Goal: Task Accomplishment & Management: Manage account settings

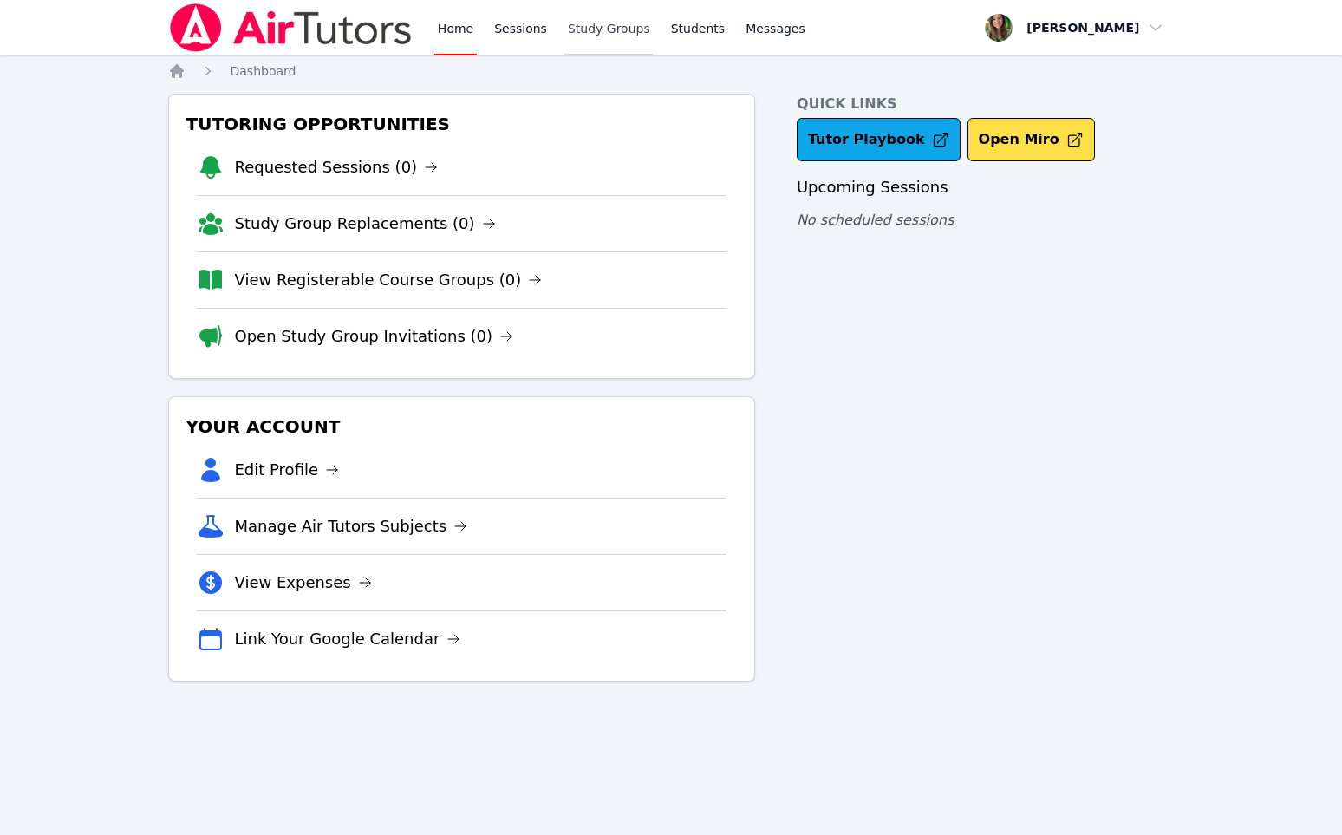
click at [597, 29] on link "Study Groups" at bounding box center [608, 27] width 89 height 55
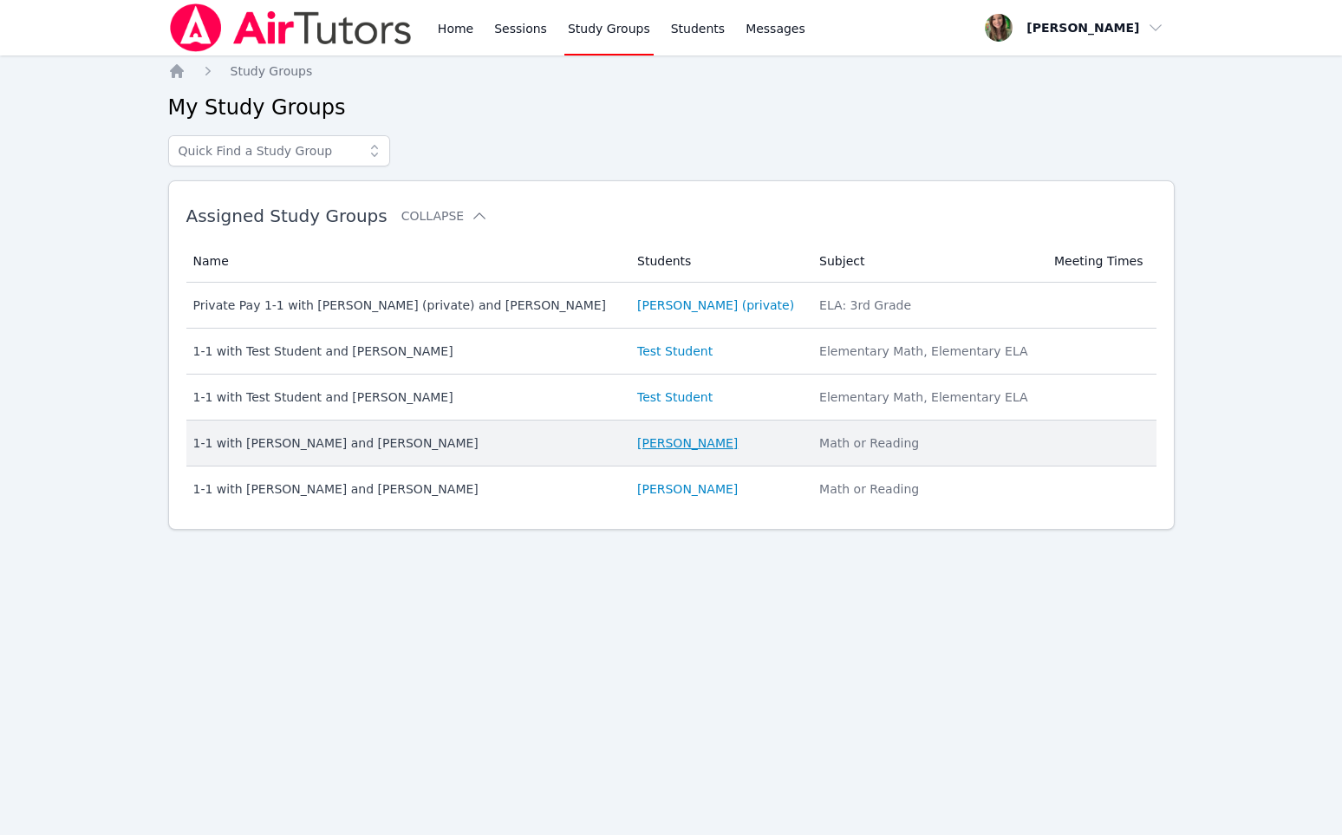
click at [691, 446] on link "[PERSON_NAME]" at bounding box center [687, 442] width 101 height 17
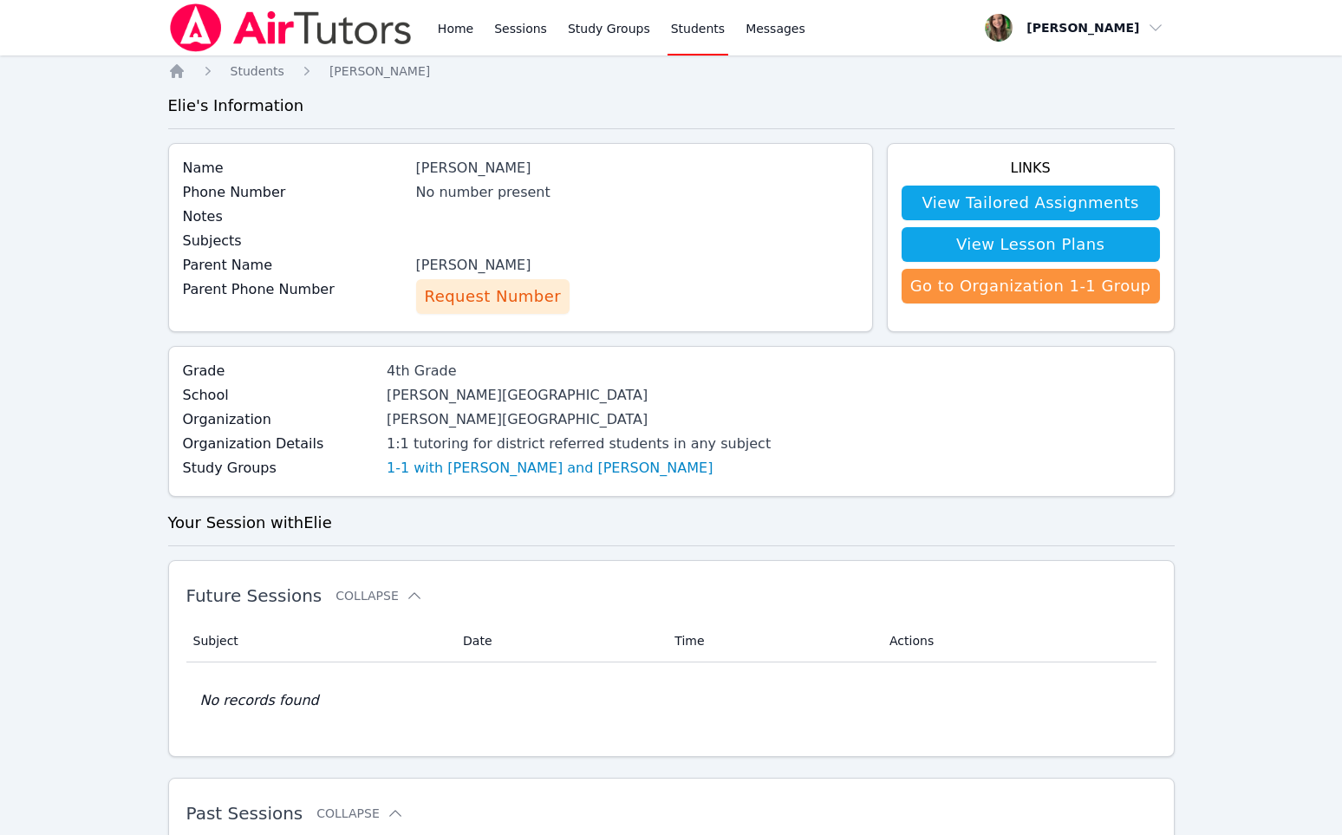
click at [469, 294] on span "Request Number" at bounding box center [493, 296] width 136 height 24
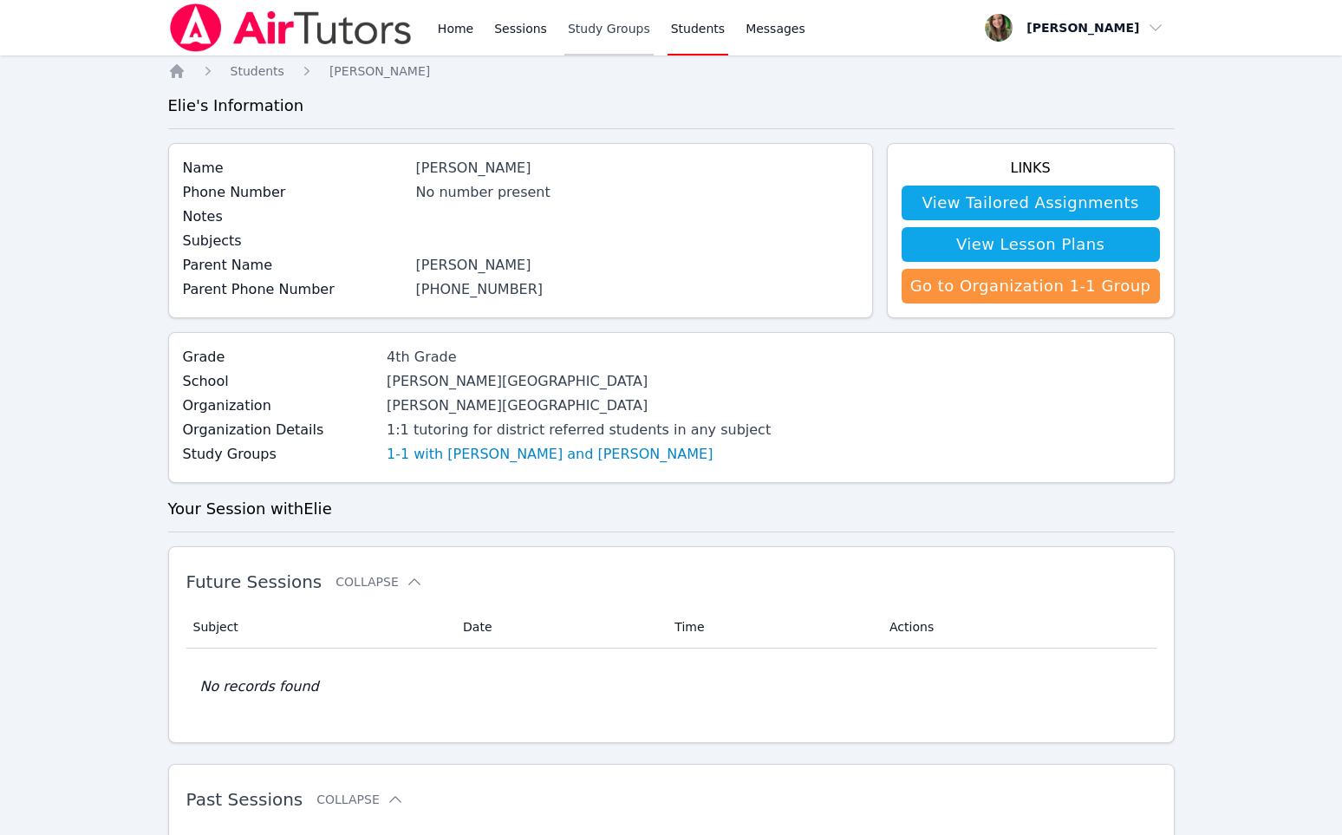
click at [622, 24] on link "Study Groups" at bounding box center [608, 27] width 89 height 55
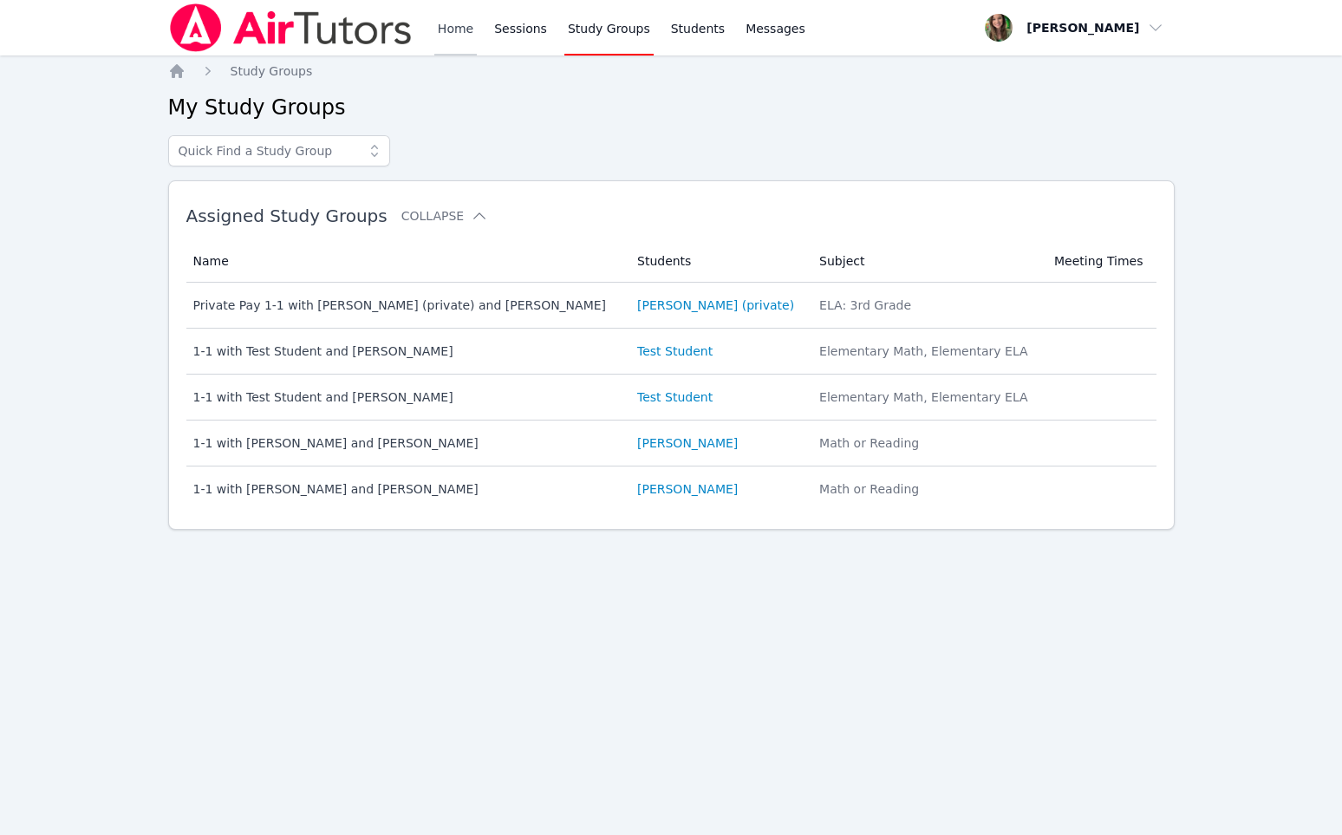
click at [436, 34] on link "Home" at bounding box center [455, 27] width 42 height 55
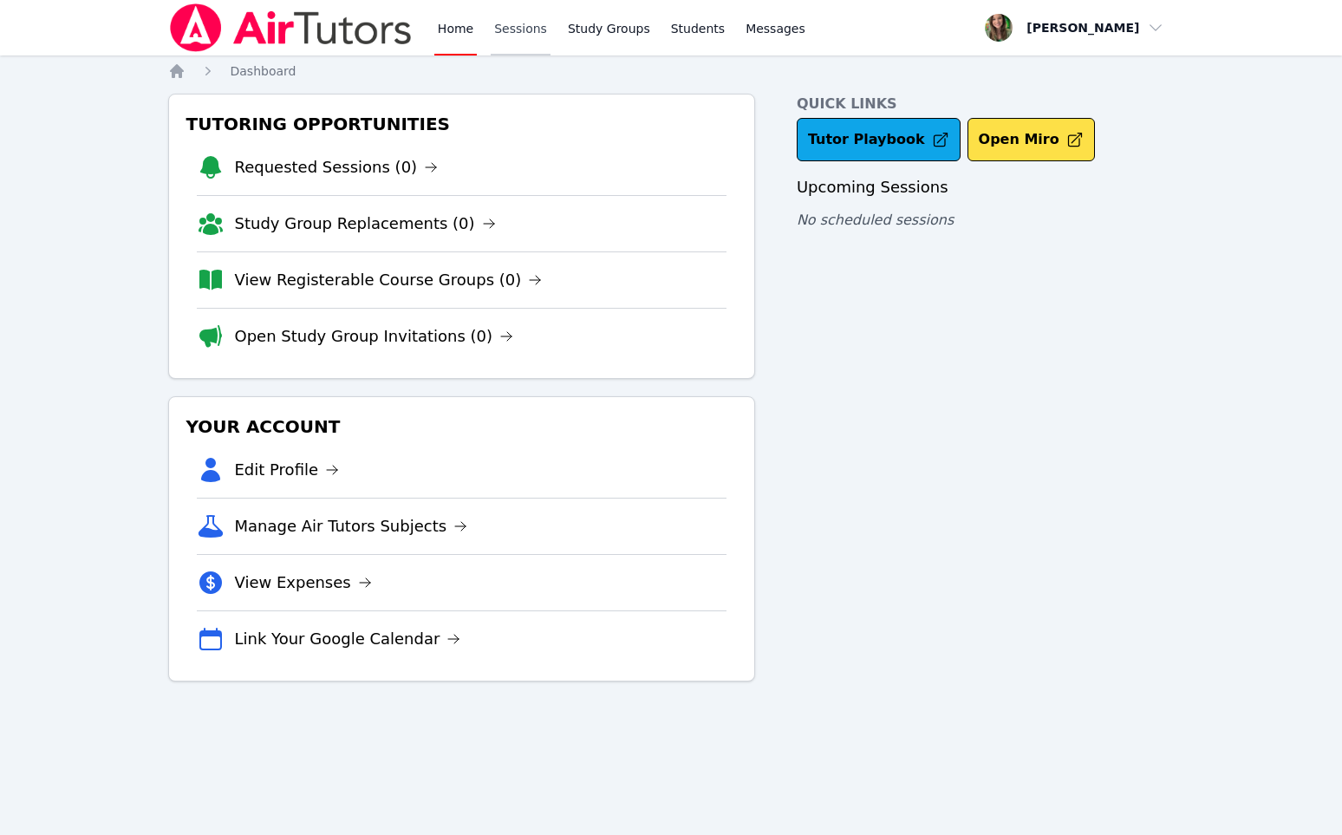
click at [512, 32] on link "Sessions" at bounding box center [521, 27] width 60 height 55
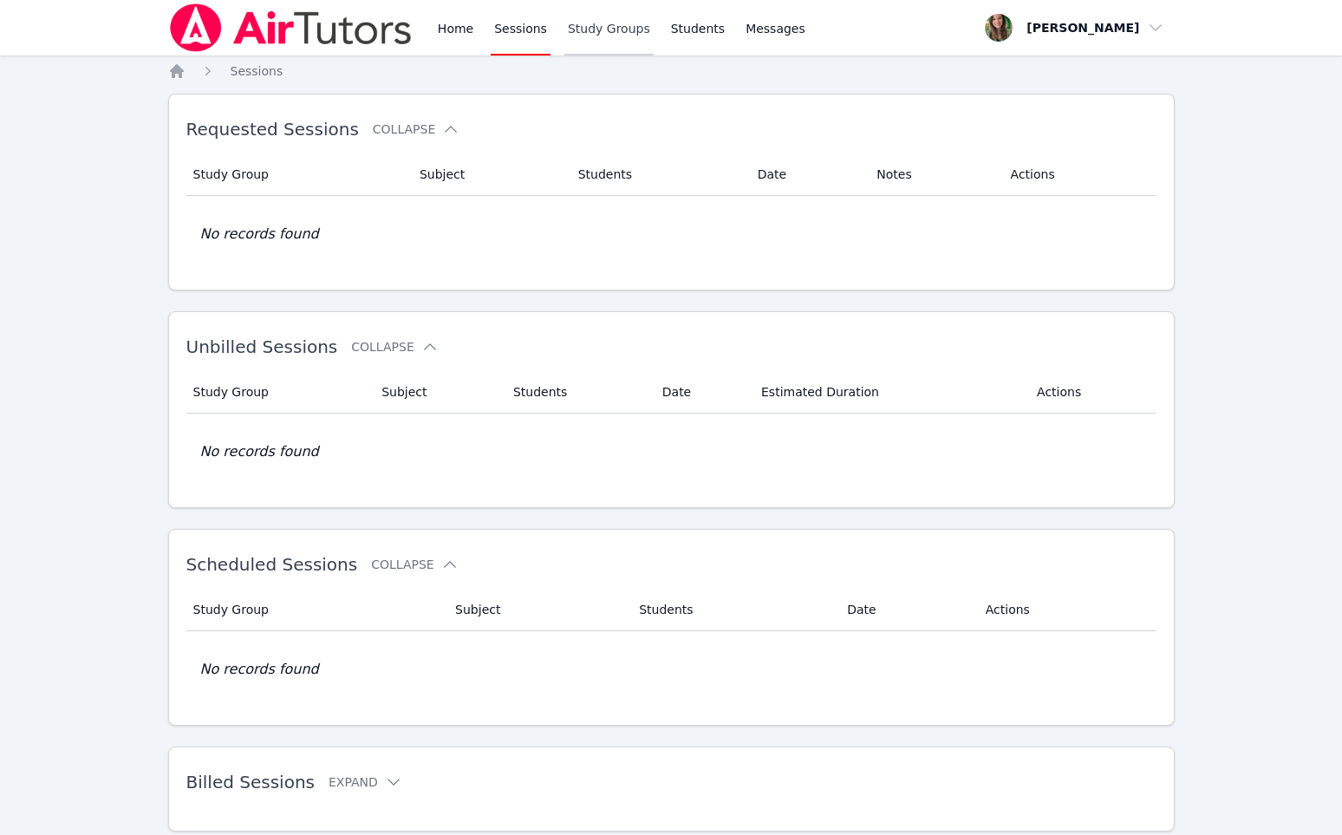
click at [577, 28] on link "Study Groups" at bounding box center [608, 27] width 89 height 55
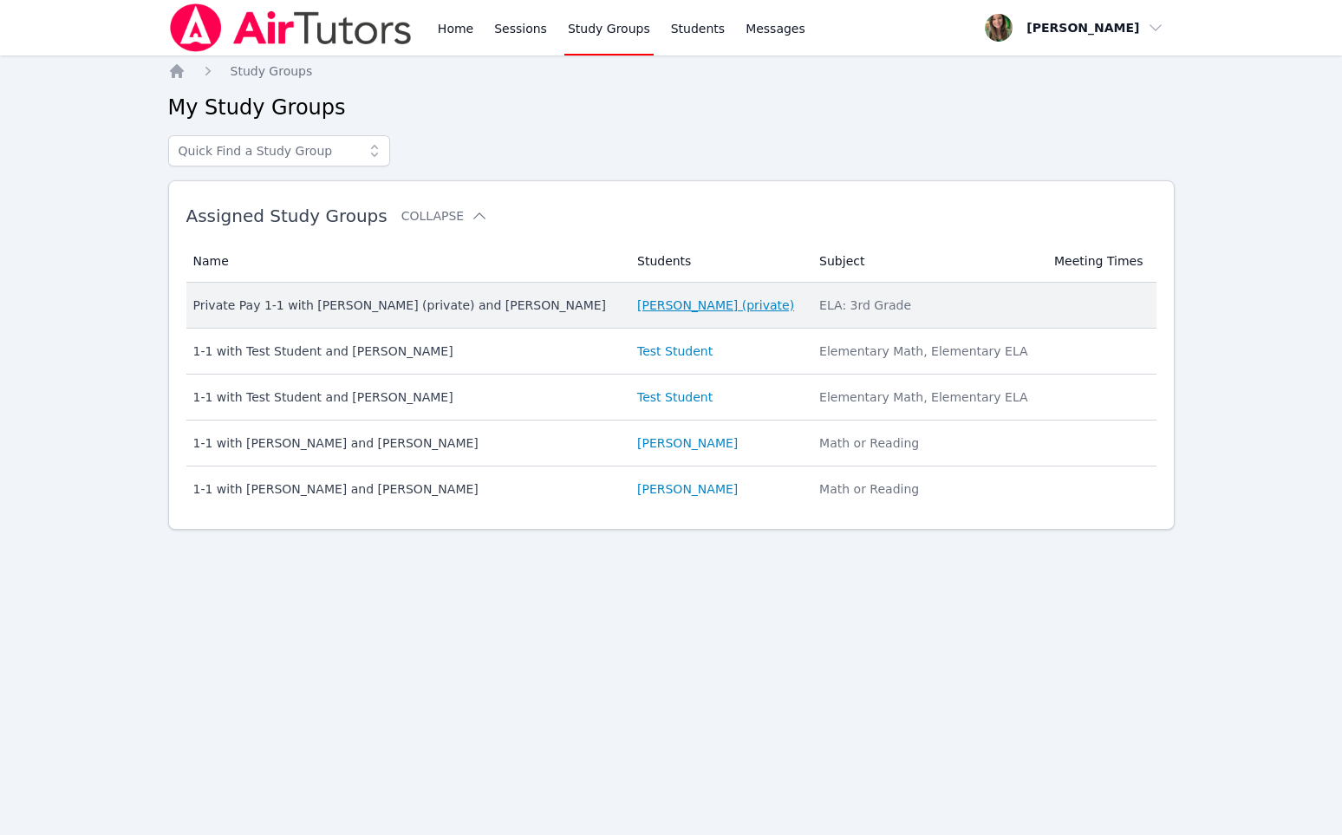
click at [701, 312] on link "[PERSON_NAME] (private)" at bounding box center [715, 304] width 157 height 17
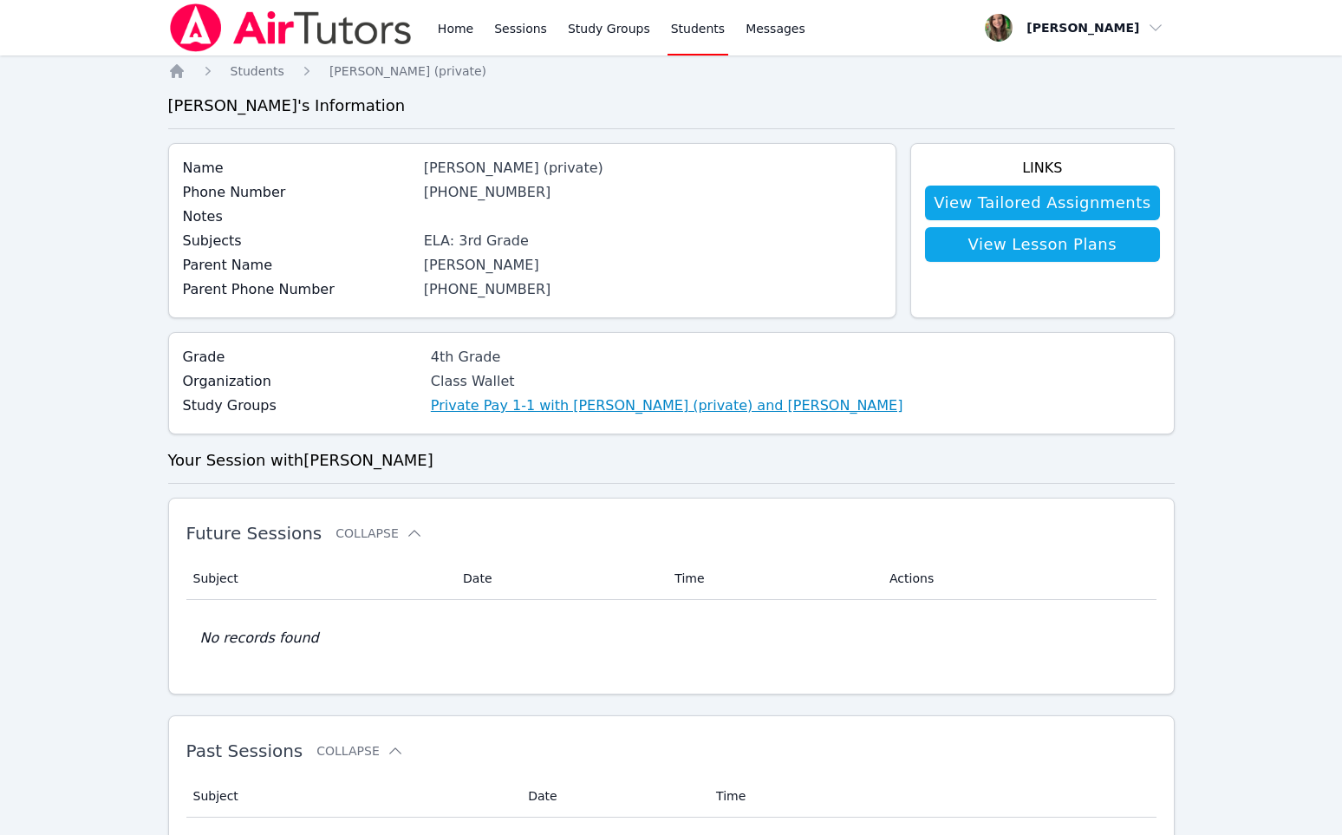
click at [691, 401] on link "Private Pay 1-1 with [PERSON_NAME] (private) and [PERSON_NAME]" at bounding box center [667, 405] width 472 height 21
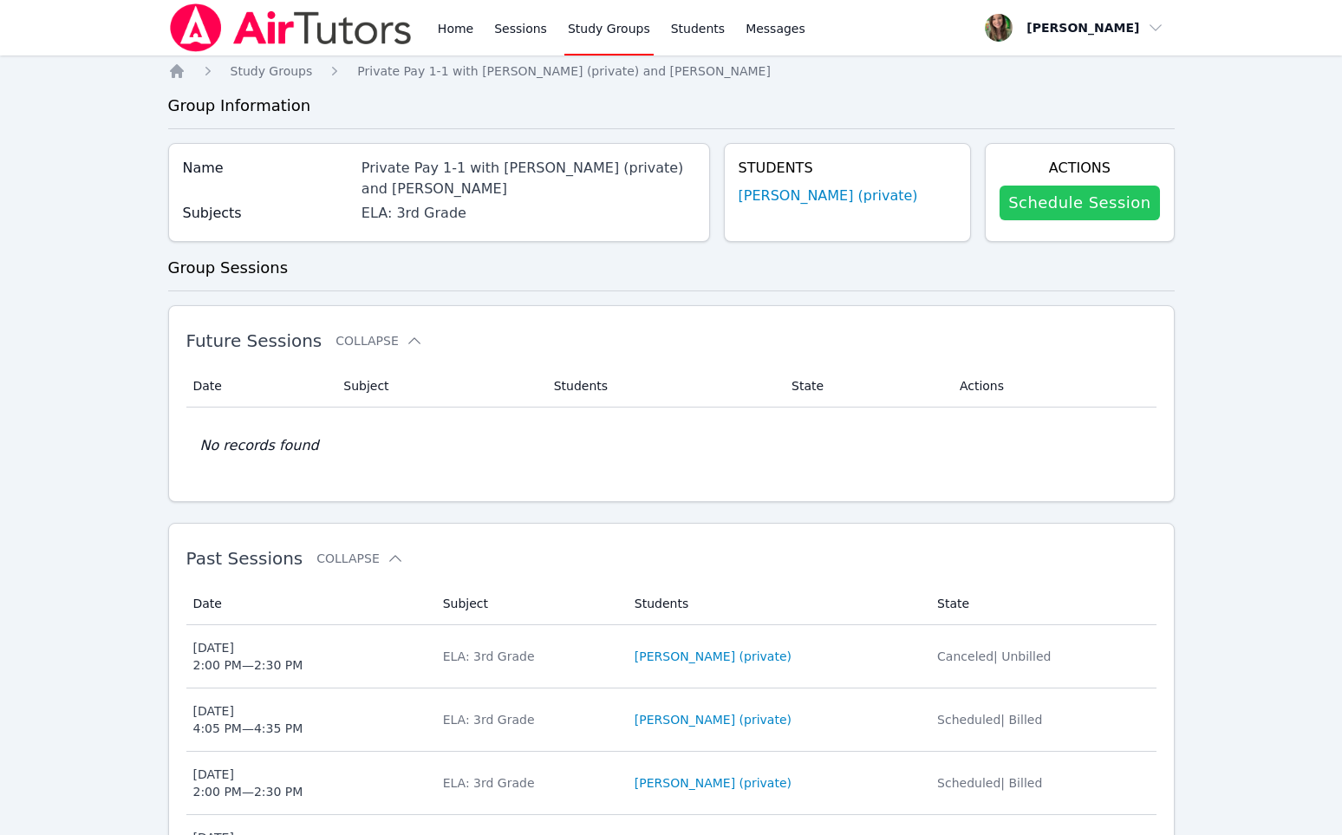
click at [1051, 187] on link "Schedule Session" at bounding box center [1080, 203] width 160 height 35
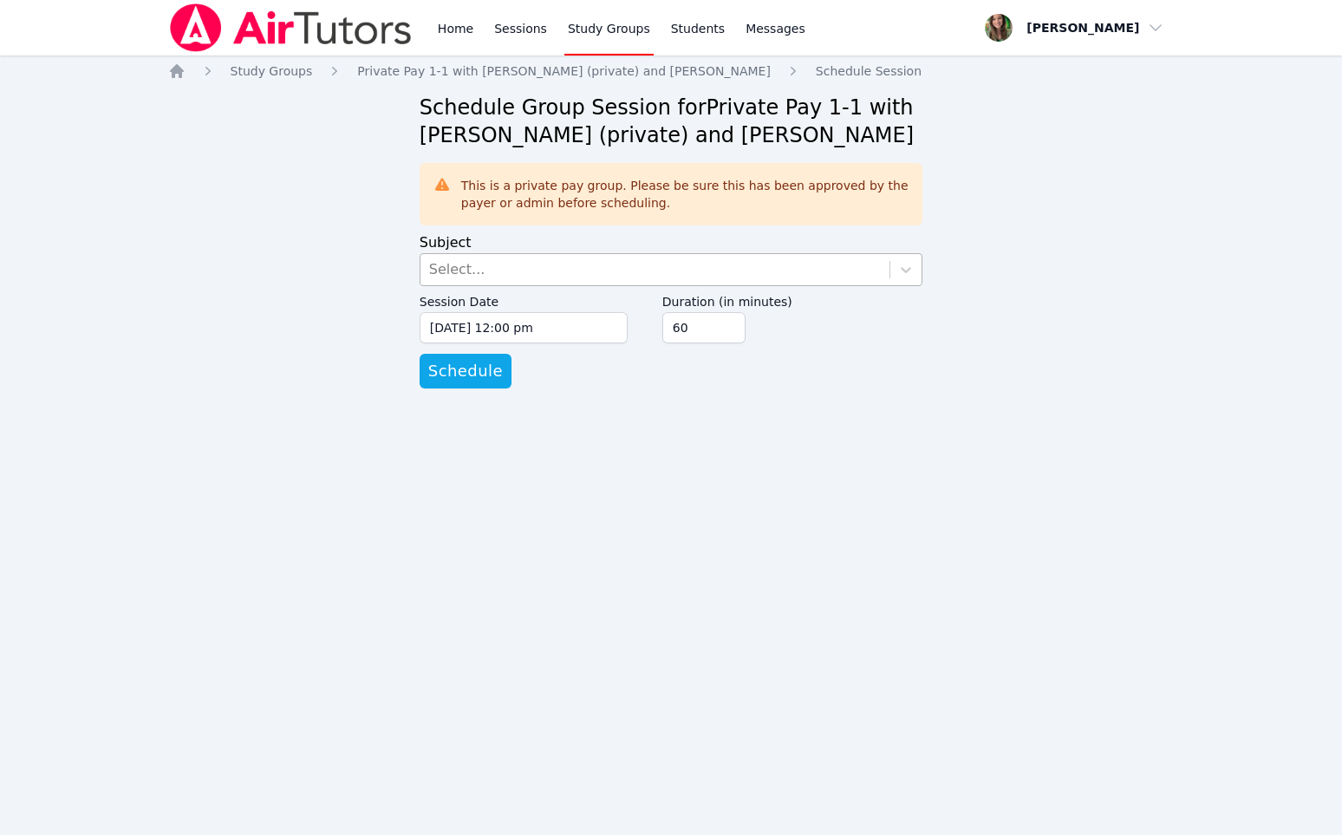
click at [516, 272] on div "Select..." at bounding box center [655, 269] width 470 height 31
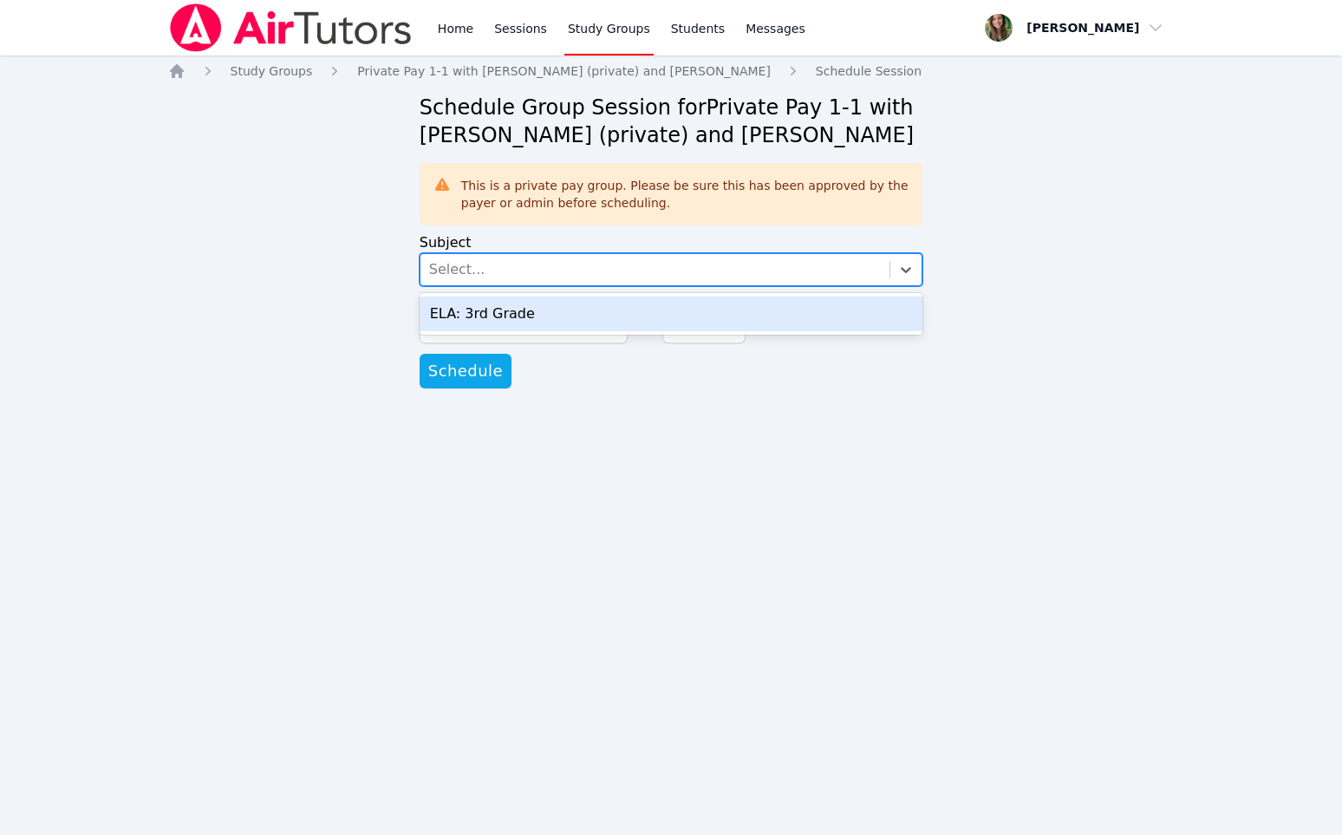
click at [528, 307] on div "ELA: 3rd Grade" at bounding box center [672, 313] width 504 height 35
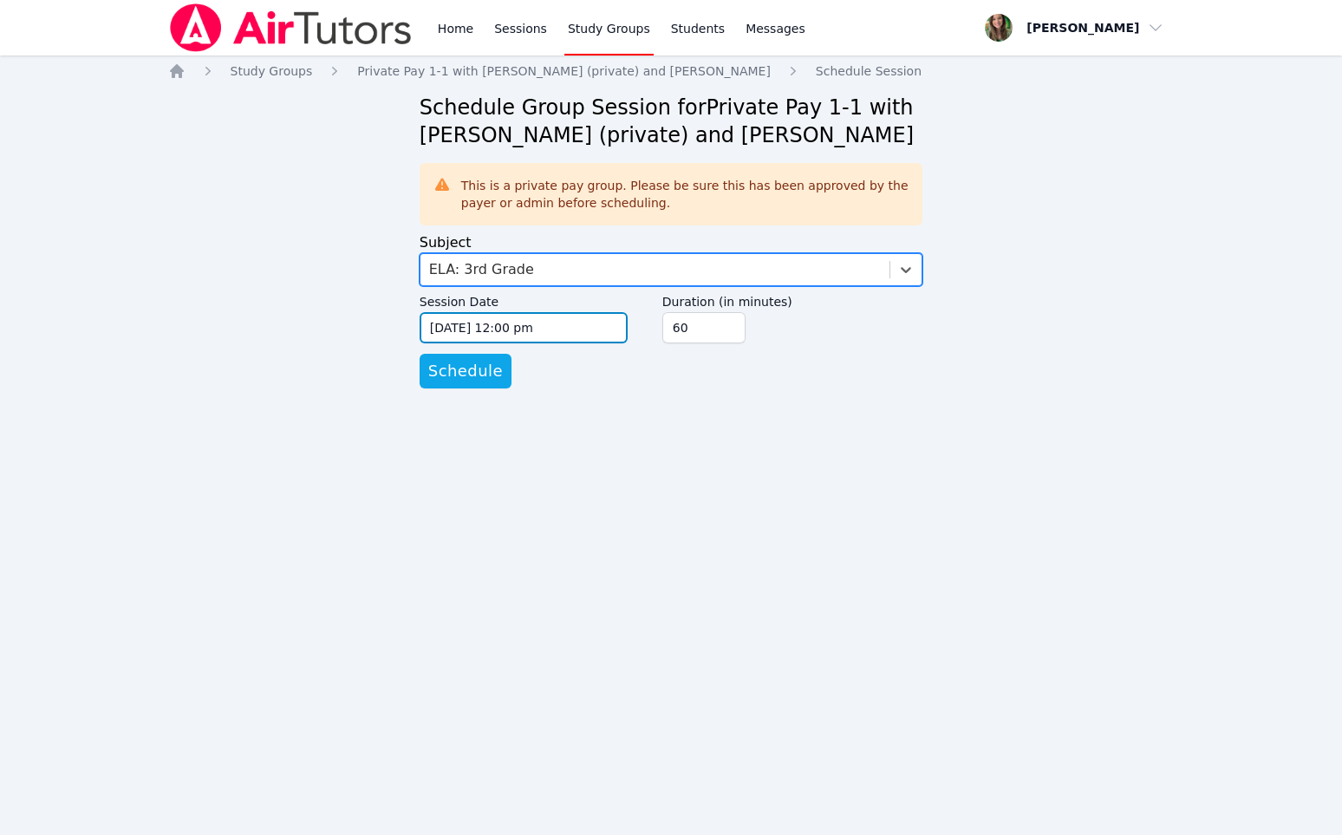
click at [482, 323] on input "09/08/2025 12:00 pm" at bounding box center [524, 327] width 208 height 31
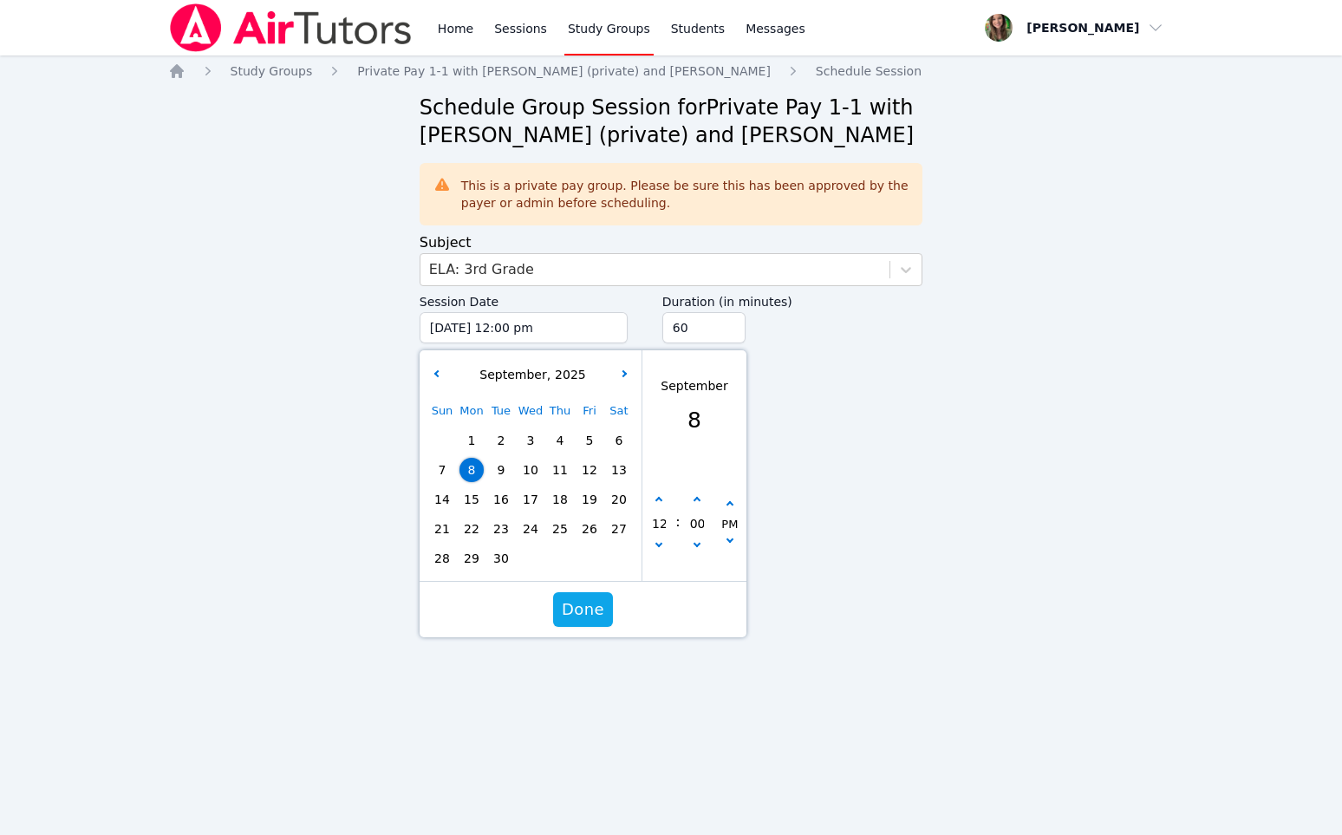
click at [536, 468] on span "10" at bounding box center [530, 470] width 24 height 24
click at [660, 492] on button "button" at bounding box center [658, 500] width 17 height 17
type input "09/10/2025 01:00 pm"
type input "01"
click at [660, 492] on button "button" at bounding box center [658, 500] width 17 height 17
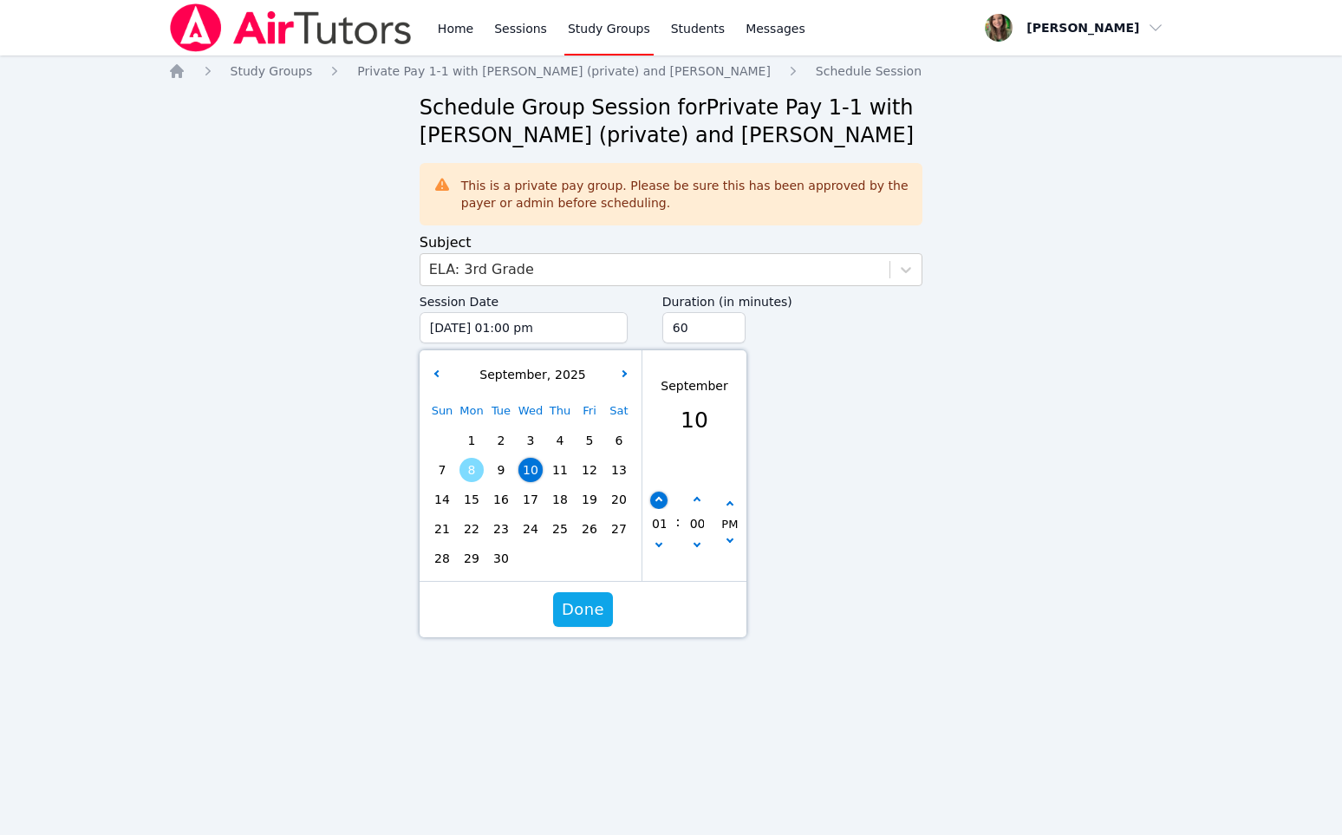
type input "09/10/2025 02:00 pm"
type input "02"
click at [660, 492] on button "button" at bounding box center [658, 500] width 17 height 17
type input "09/10/2025 03:00 pm"
type input "03"
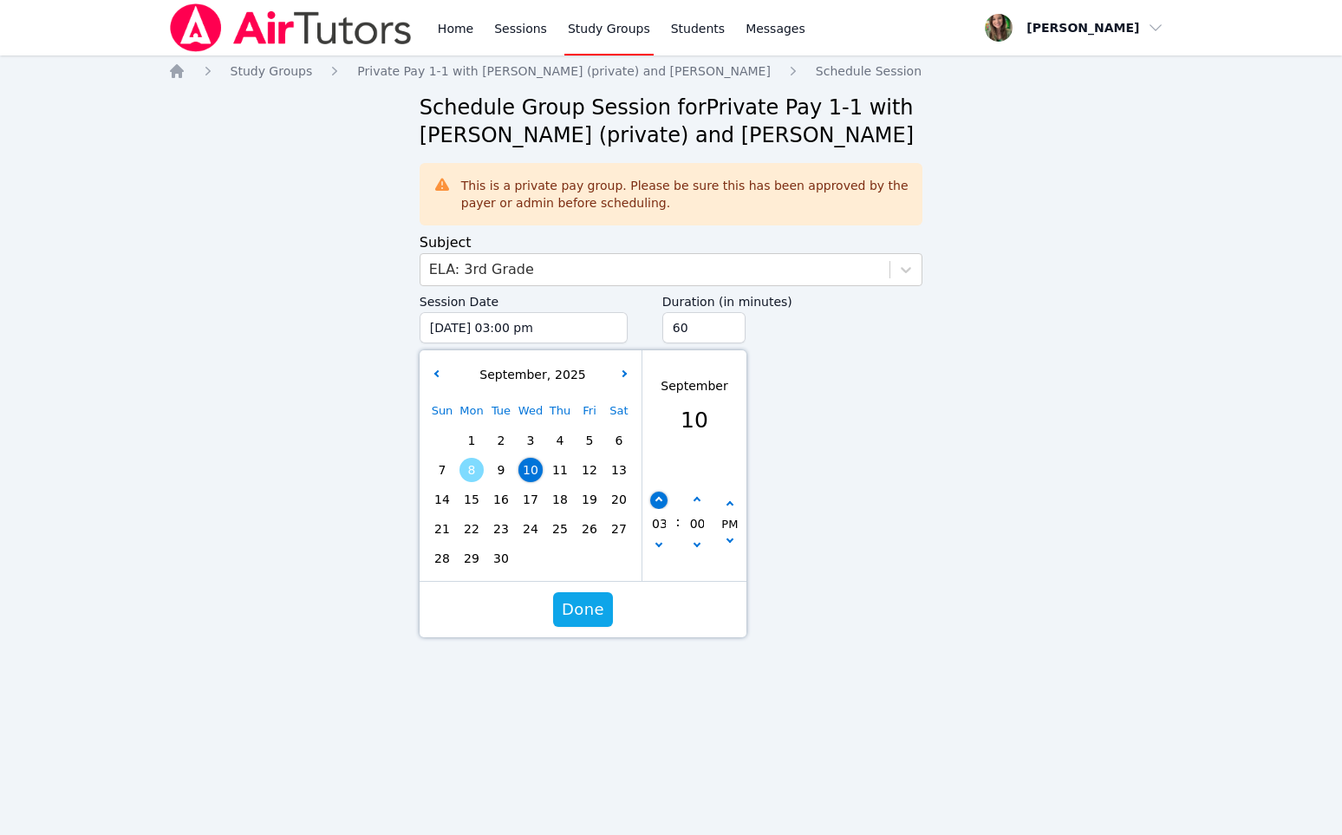
click at [660, 492] on button "button" at bounding box center [658, 500] width 17 height 17
type input "09/10/2025 04:00 pm"
type input "04"
click at [696, 497] on icon "button" at bounding box center [696, 500] width 7 height 7
type input "09/10/2025 04:05 pm"
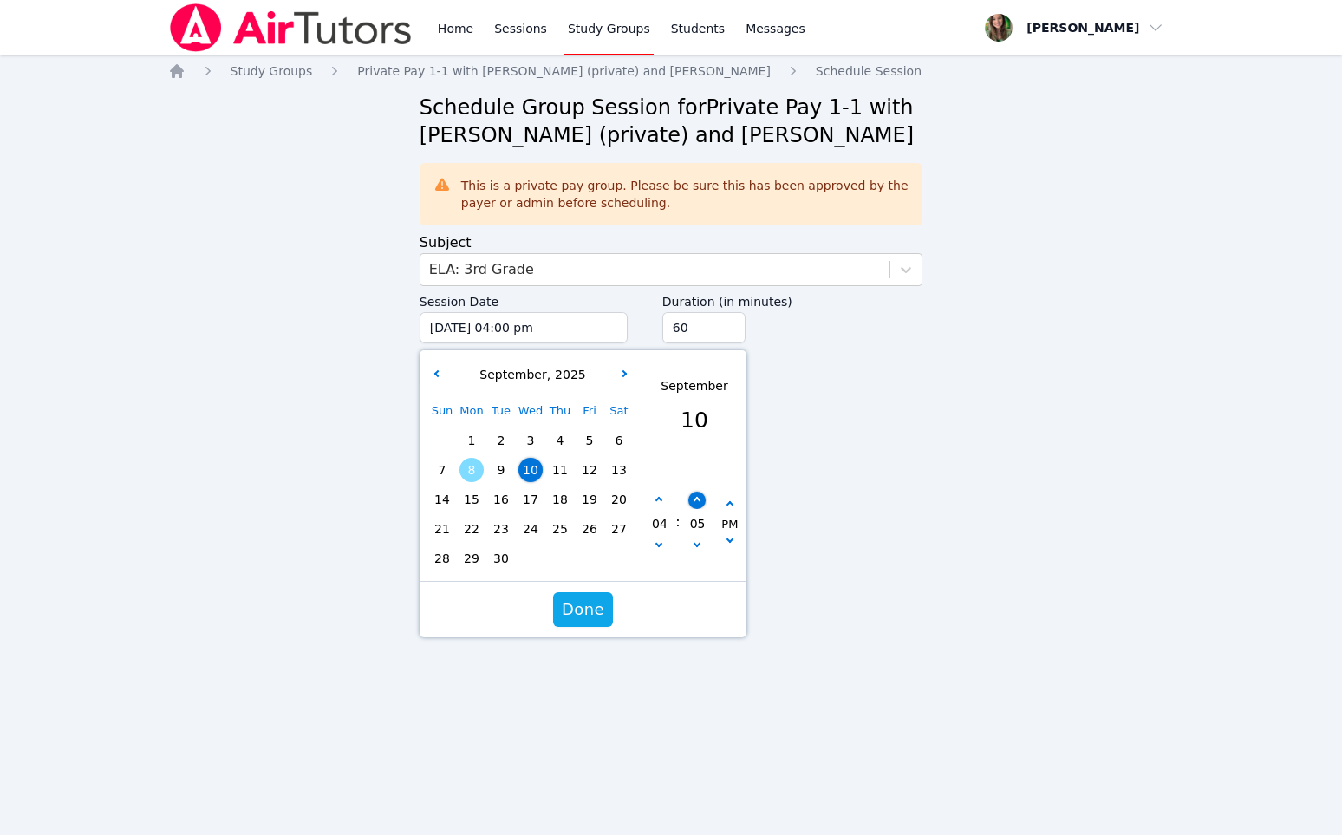
type input "05"
click at [596, 627] on div "Done" at bounding box center [583, 609] width 327 height 55
click at [594, 619] on span "Done" at bounding box center [583, 609] width 42 height 24
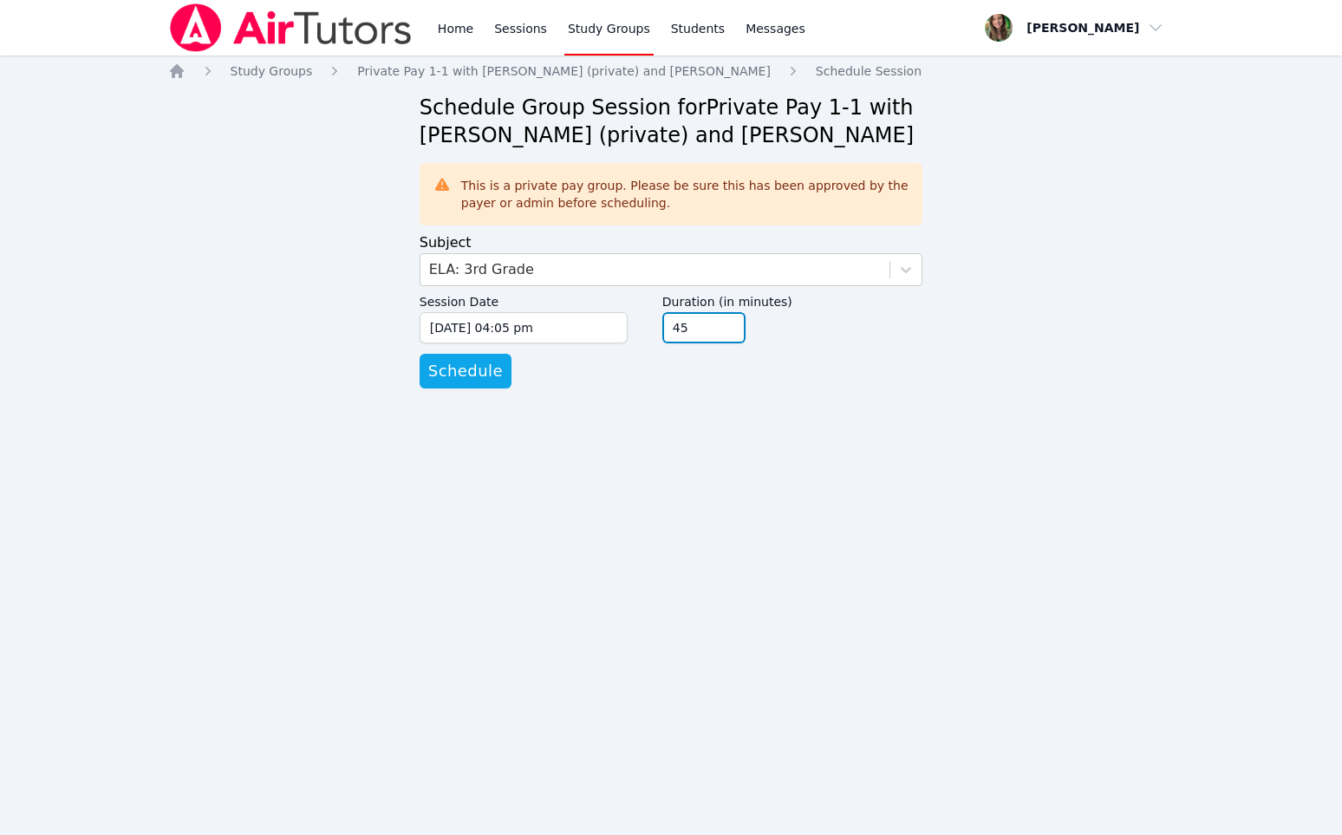
click at [730, 335] on input "45" at bounding box center [703, 327] width 83 height 31
type input "30"
click at [730, 335] on input "30" at bounding box center [703, 327] width 83 height 31
click at [479, 382] on span "Schedule" at bounding box center [465, 371] width 75 height 24
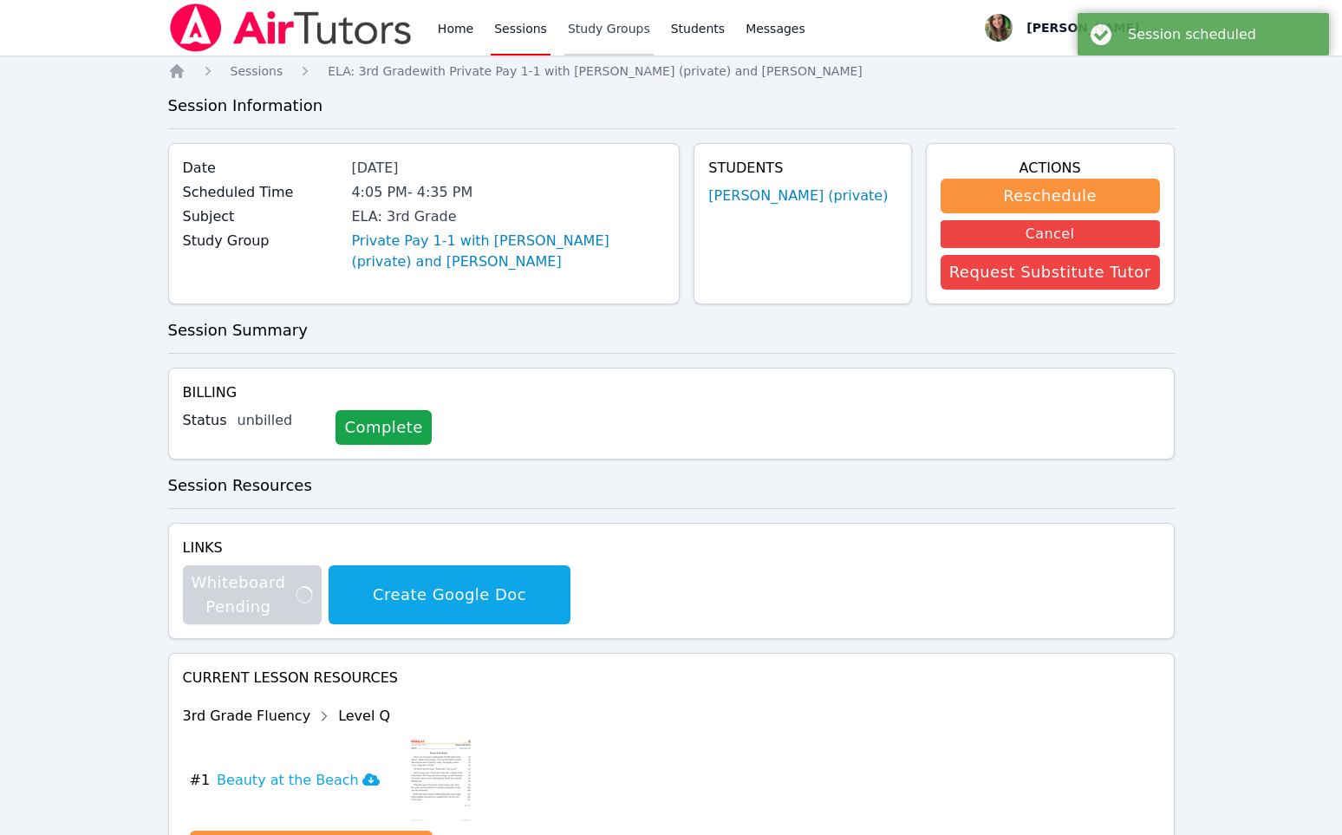
click at [619, 16] on link "Study Groups" at bounding box center [608, 27] width 89 height 55
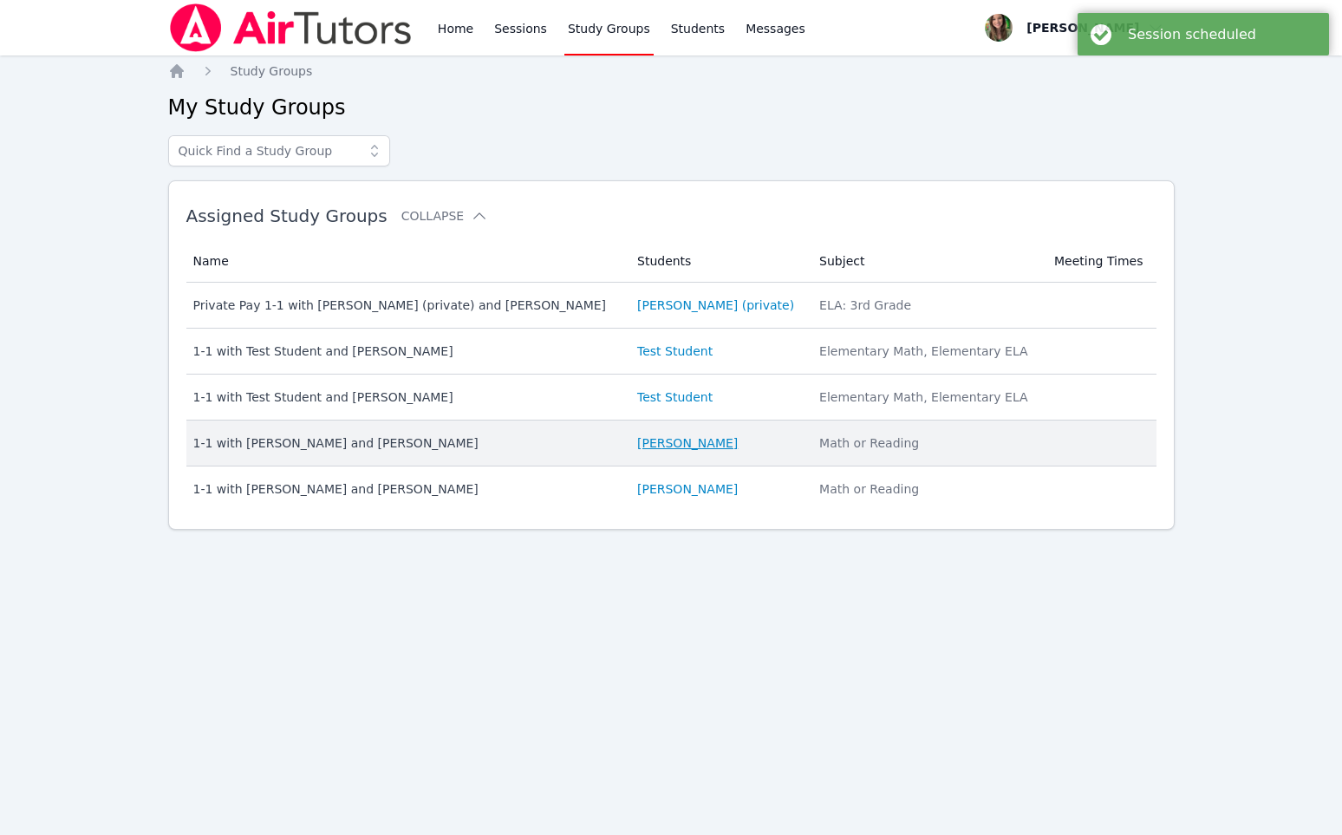
click at [689, 448] on link "[PERSON_NAME]" at bounding box center [687, 442] width 101 height 17
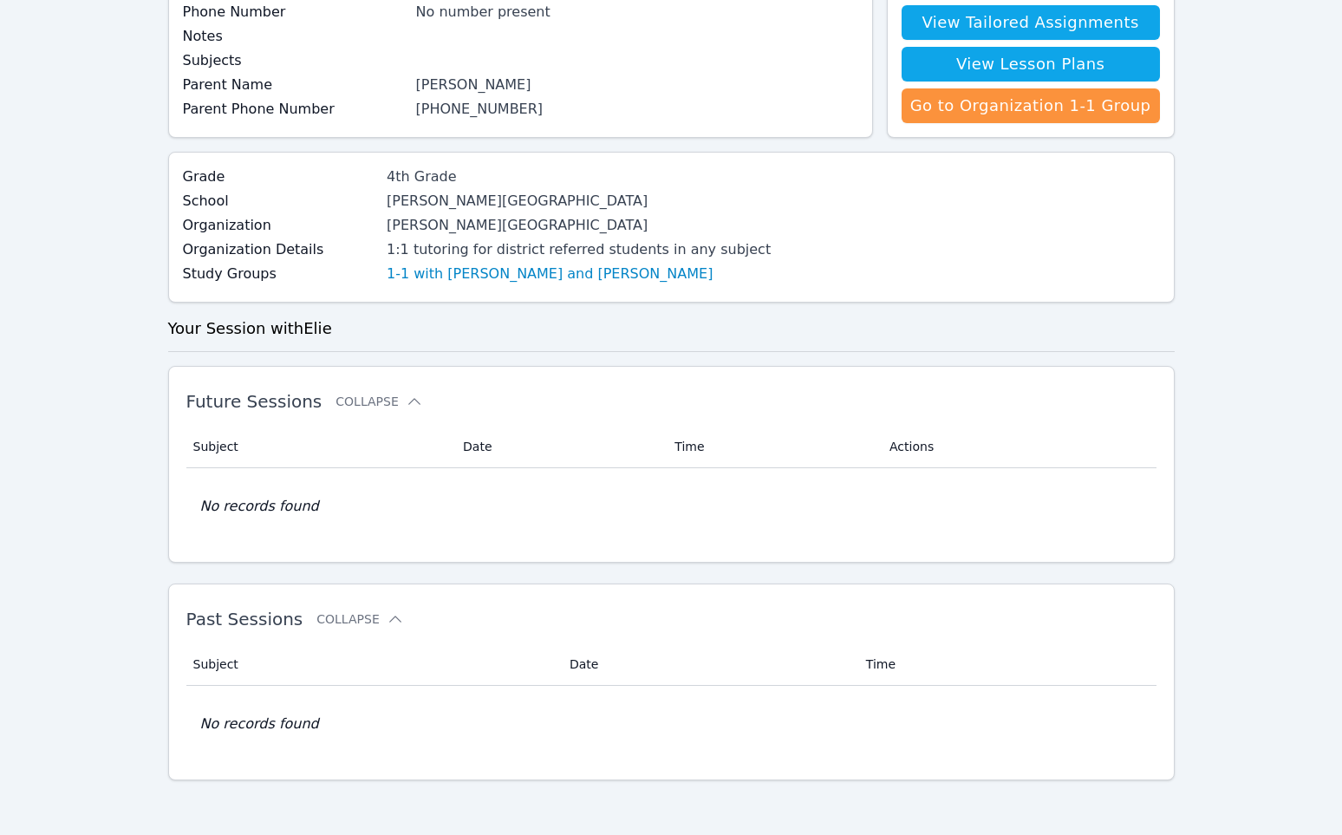
scroll to position [181, 0]
click at [418, 286] on div "Study Groups 1-1 with Elie Allouche and Melissa Hammer" at bounding box center [477, 275] width 589 height 24
click at [418, 278] on link "1-1 with [PERSON_NAME] and [PERSON_NAME]" at bounding box center [550, 273] width 326 height 21
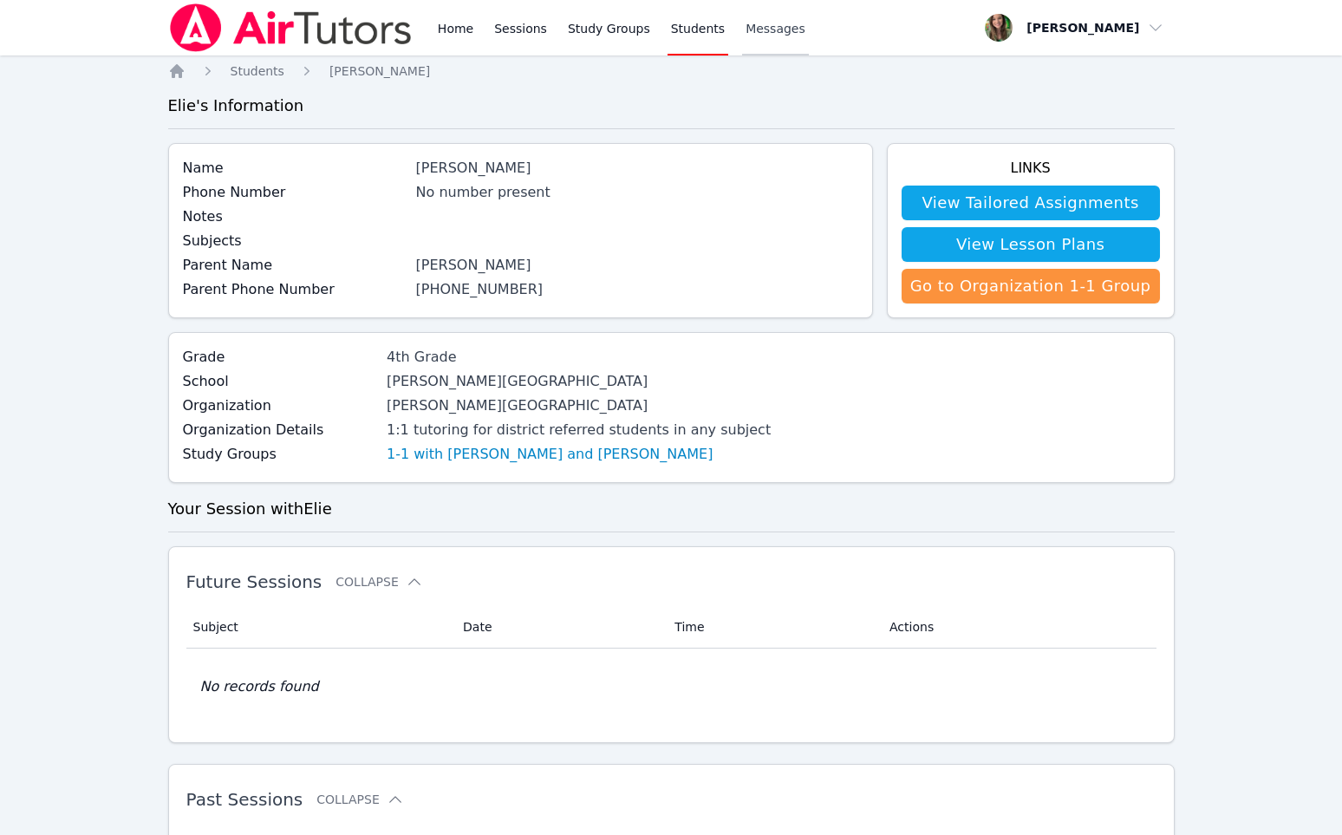
click at [752, 38] on link "Messages" at bounding box center [775, 27] width 67 height 55
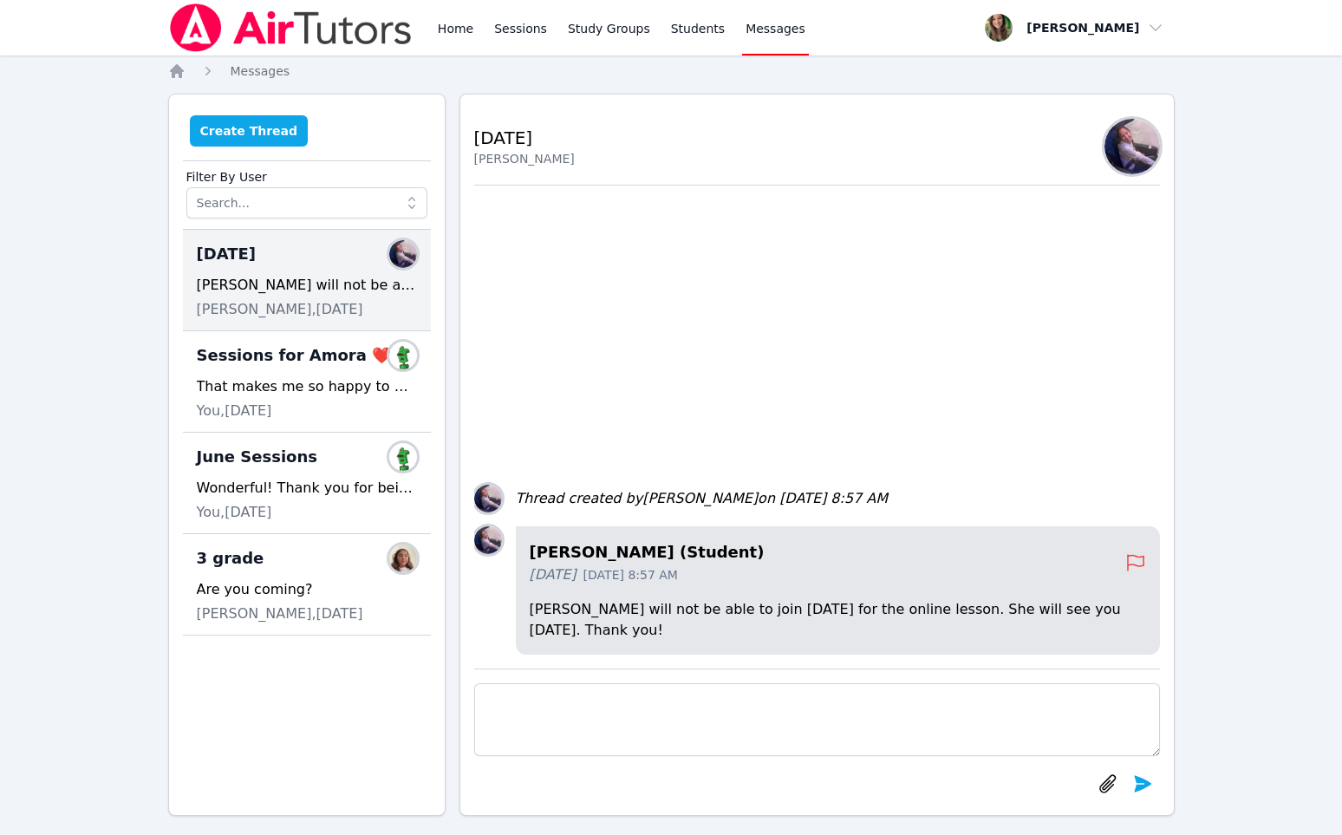
click at [206, 127] on button "Create Thread" at bounding box center [249, 130] width 119 height 31
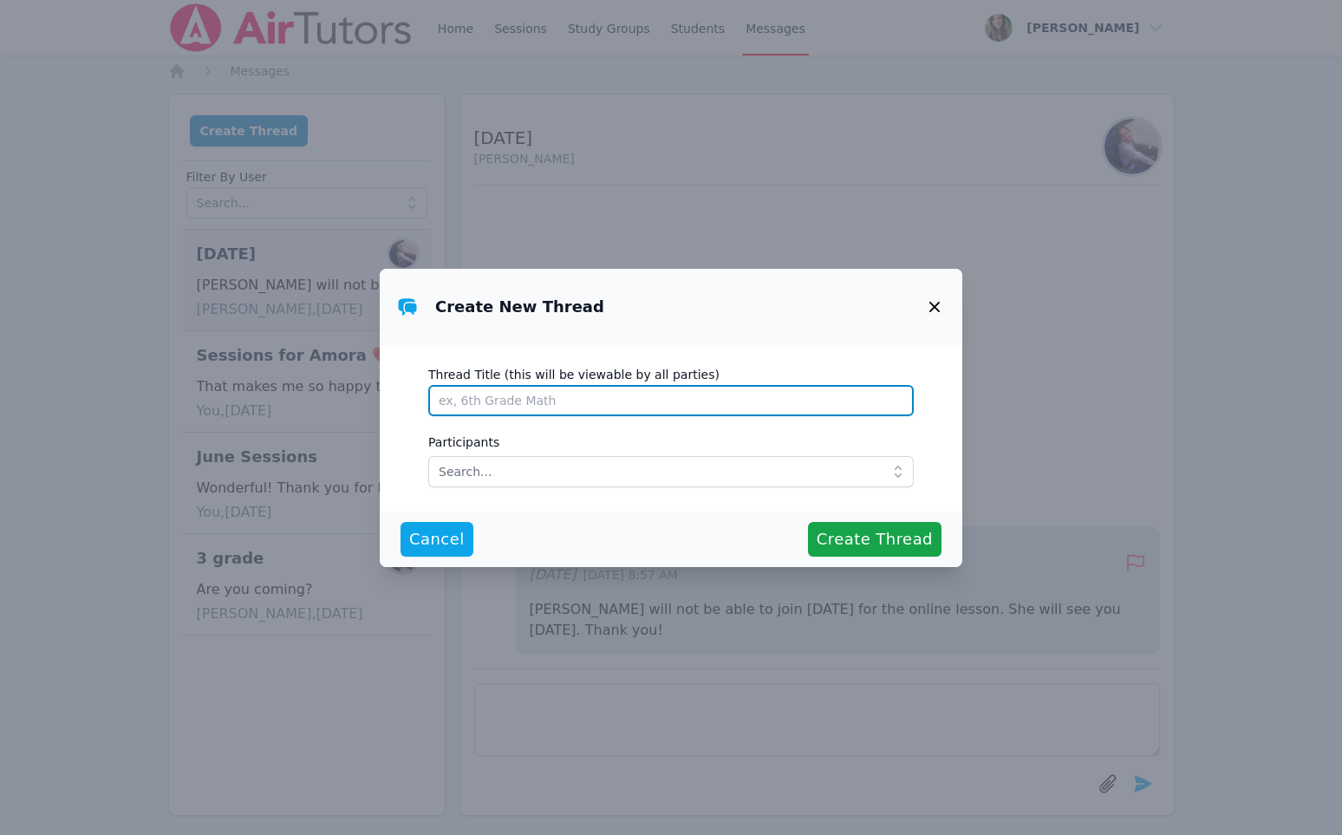
click at [562, 394] on input "Thread Title (this will be viewable by all parties)" at bounding box center [670, 400] width 485 height 31
type input "At Home Tutoring"
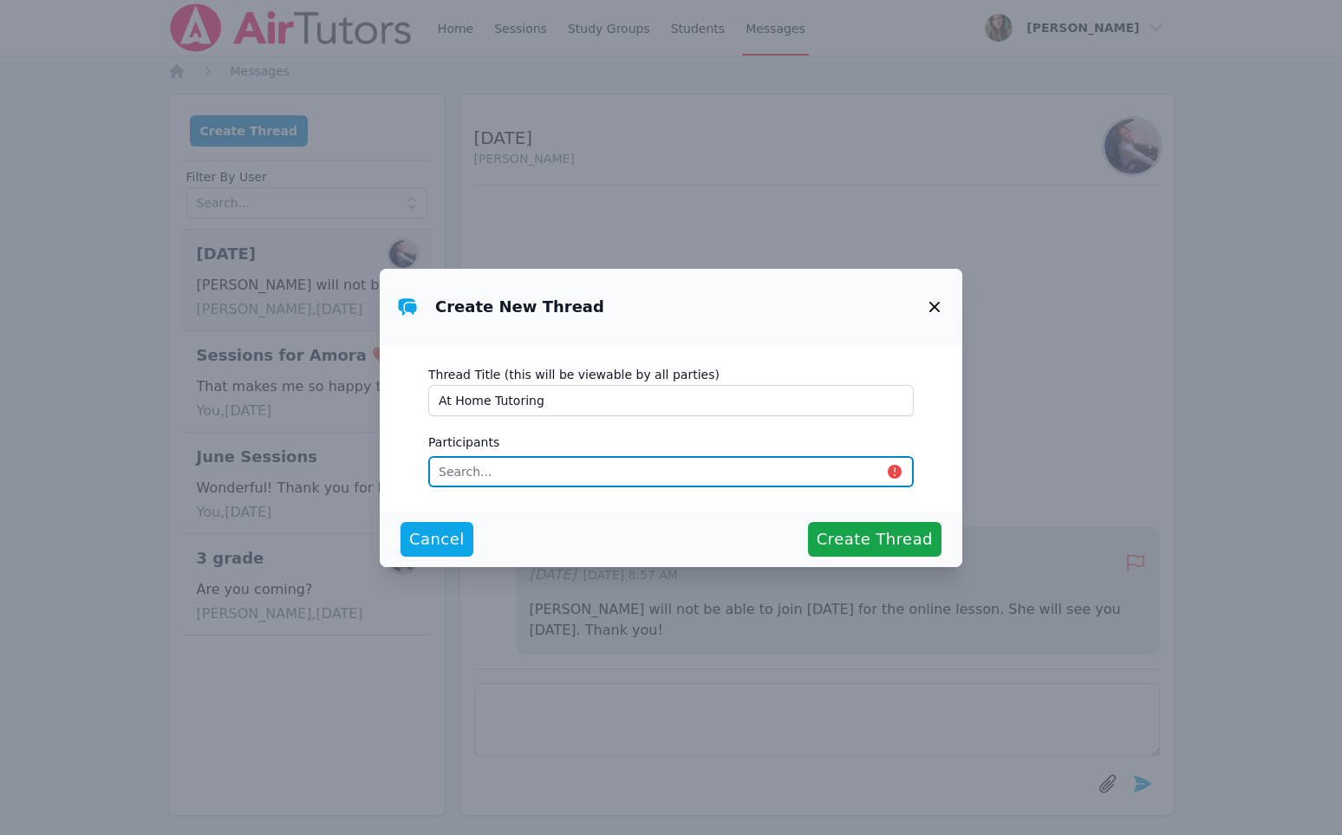
click at [596, 477] on input "text" at bounding box center [670, 471] width 485 height 31
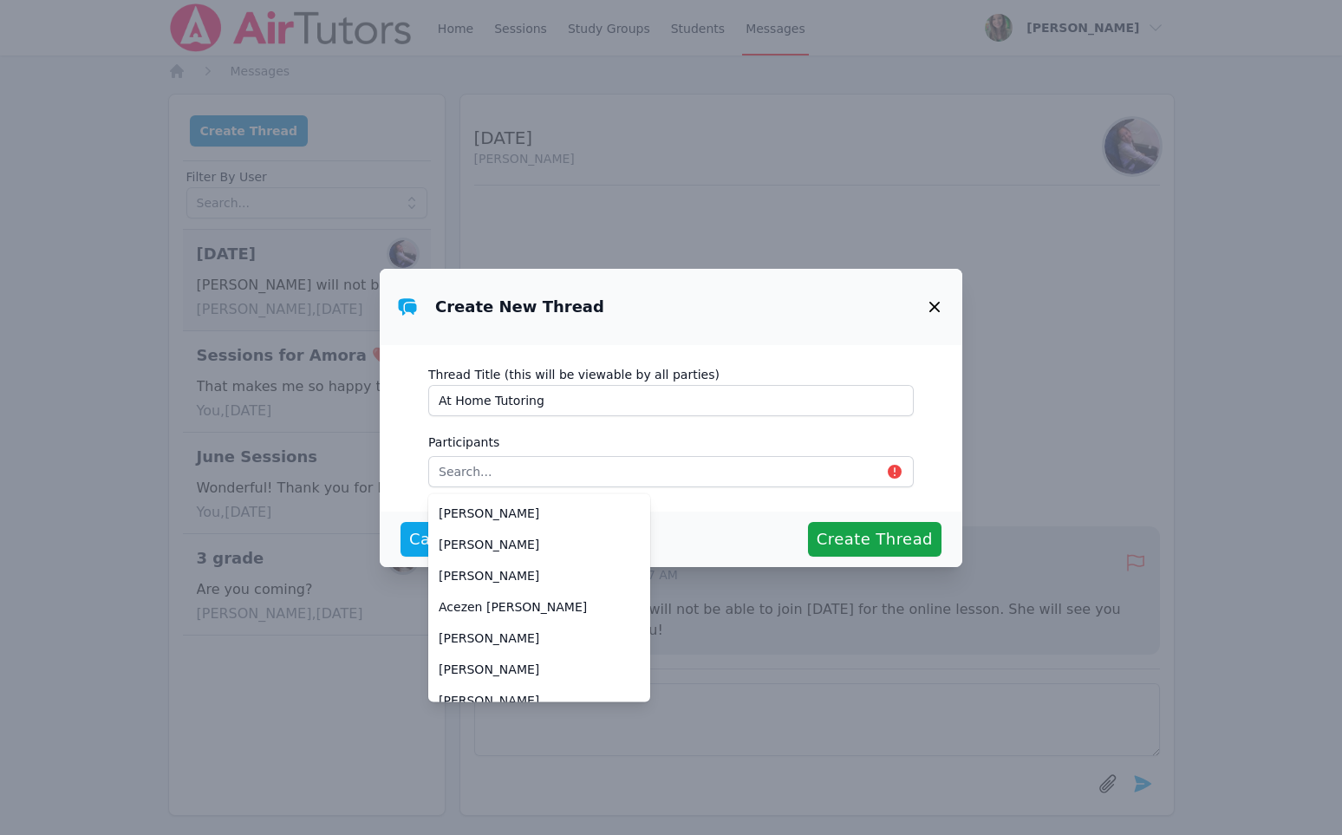
click at [134, 388] on div "Create New Thread Thread Title (this will be viewable by all parties) At Home T…" at bounding box center [671, 417] width 1342 height 835
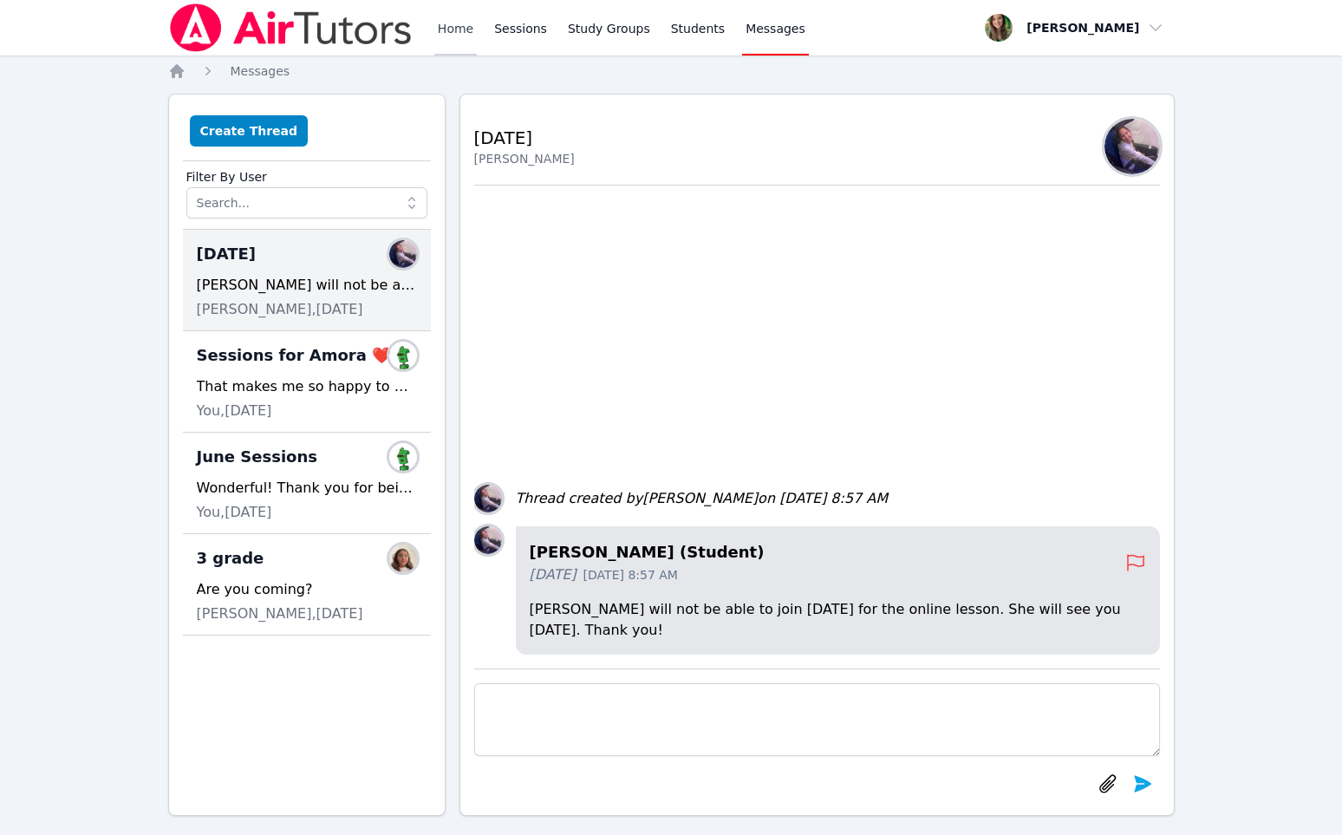
click at [448, 24] on link "Home" at bounding box center [455, 27] width 42 height 55
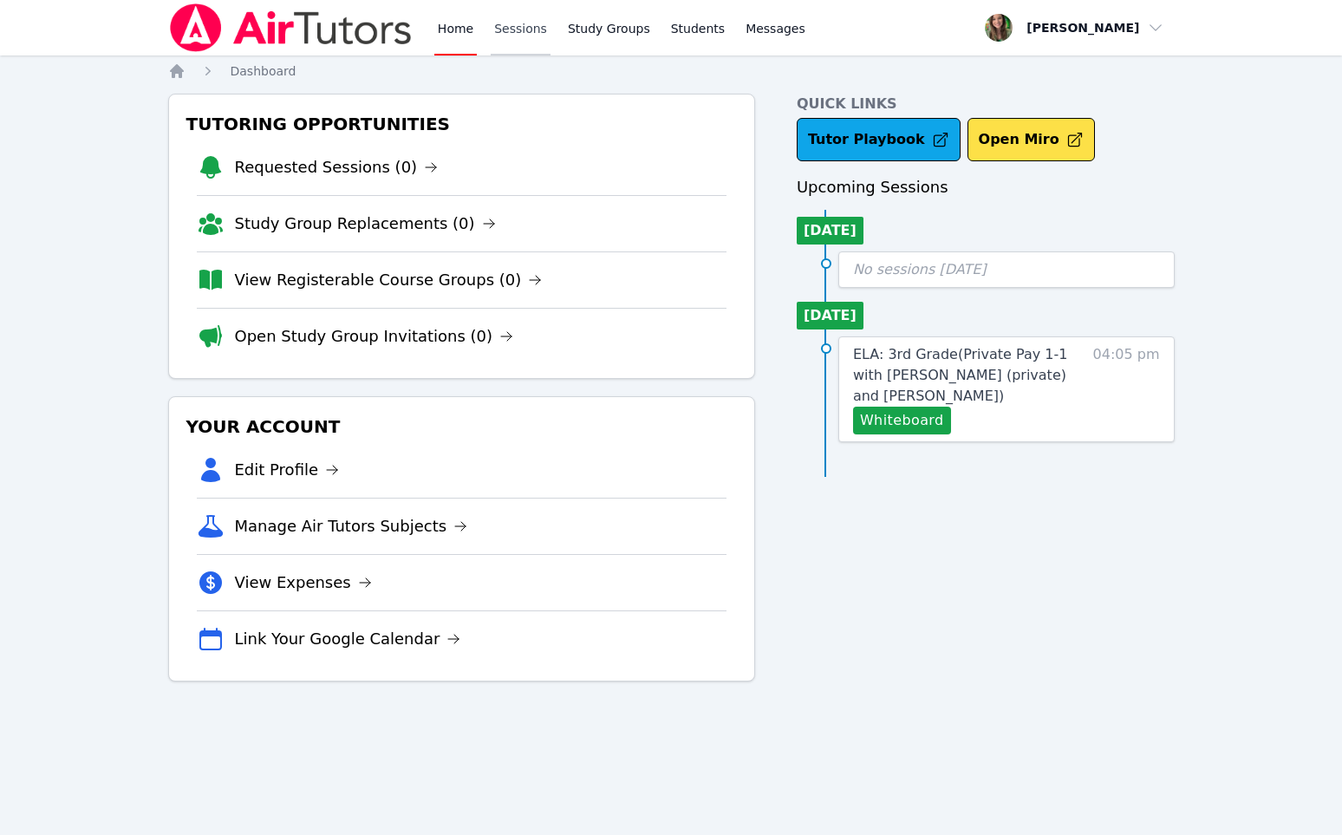
click at [533, 36] on link "Sessions" at bounding box center [521, 27] width 60 height 55
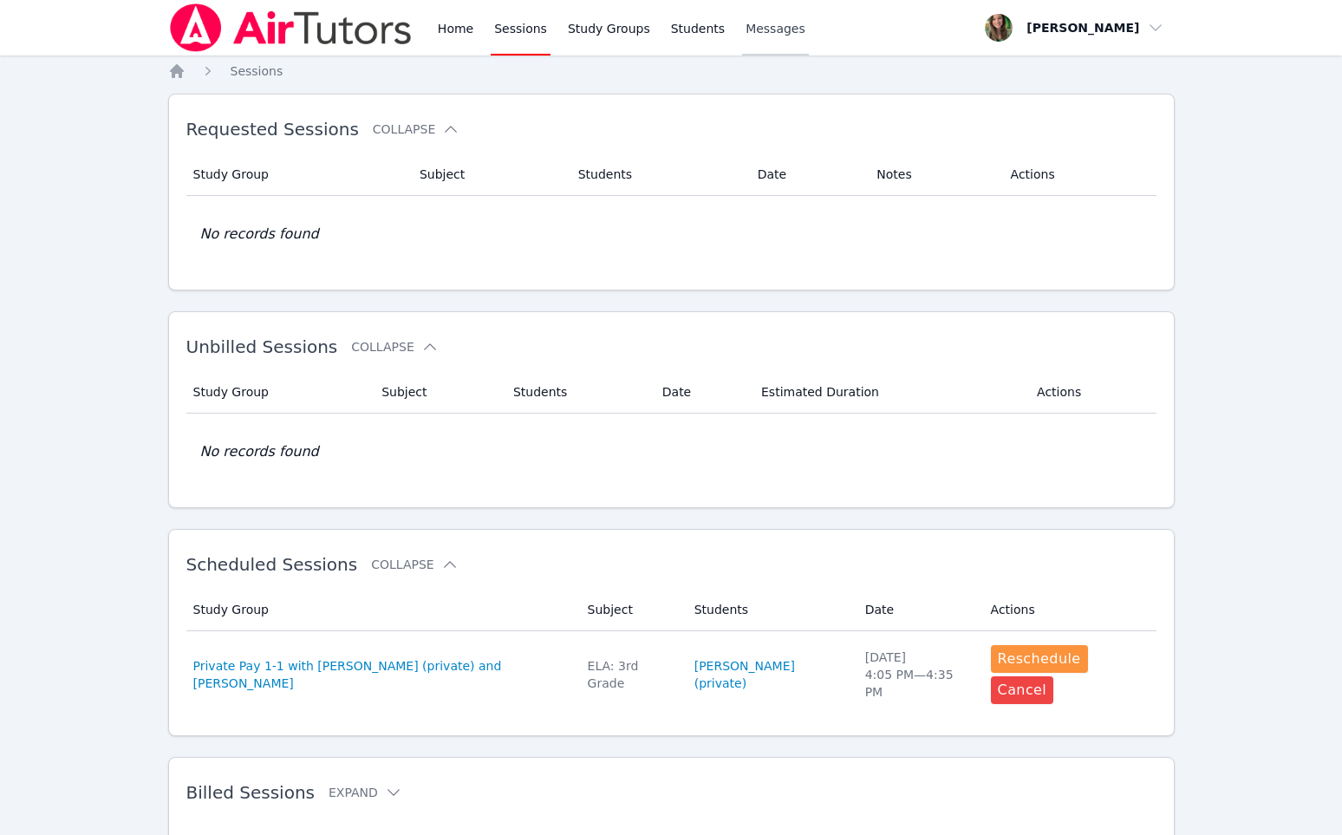
click at [784, 11] on link "Messages" at bounding box center [775, 27] width 67 height 55
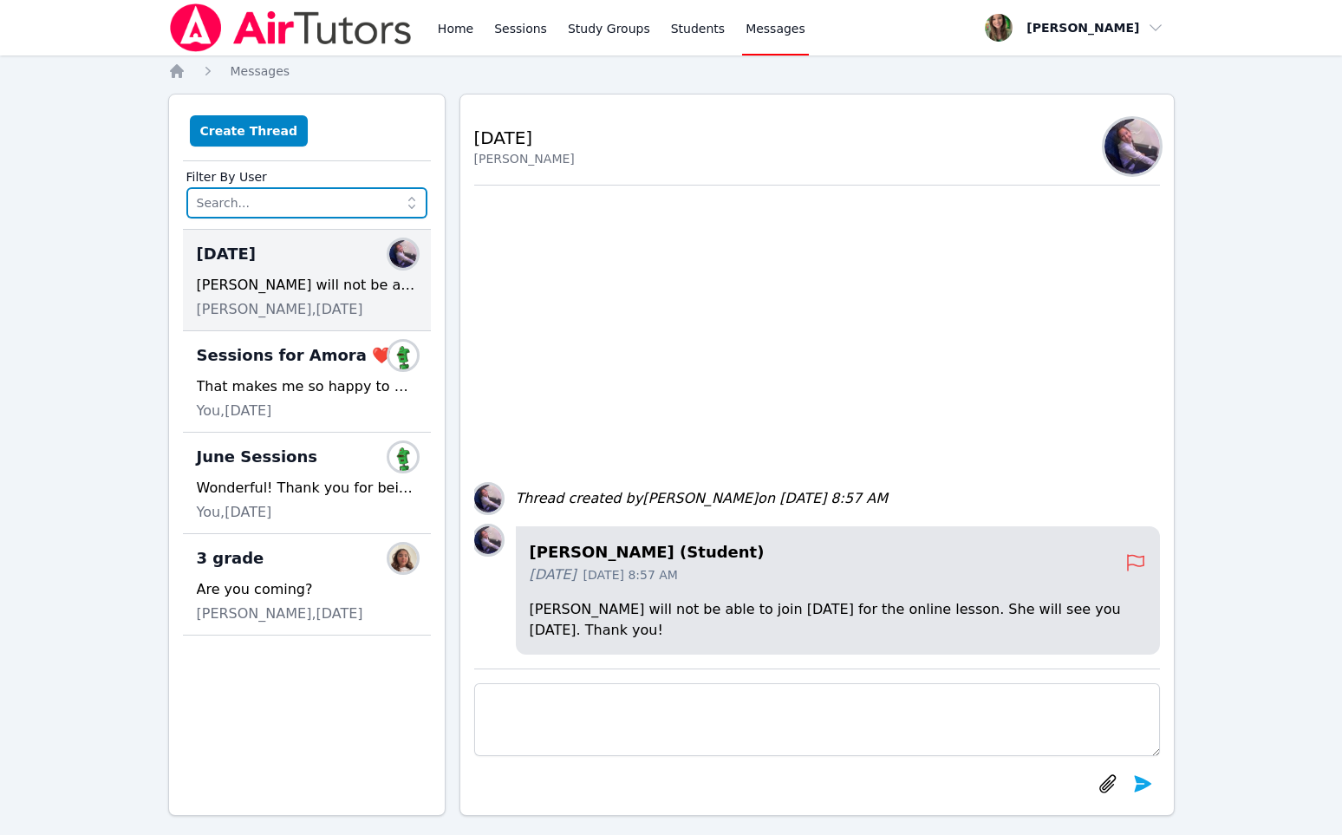
click at [253, 213] on input "text" at bounding box center [306, 202] width 241 height 31
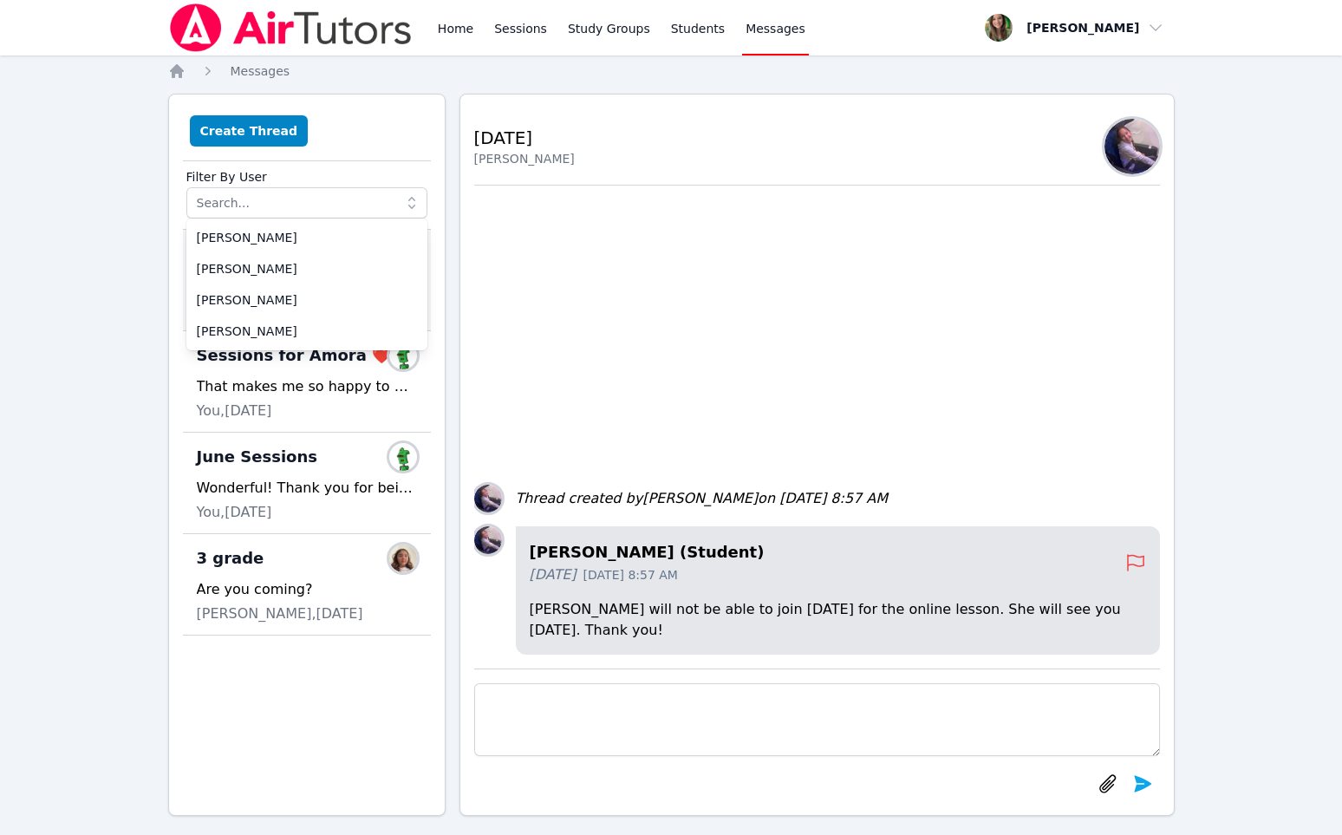
click at [316, 147] on div "Create Thread" at bounding box center [307, 134] width 248 height 53
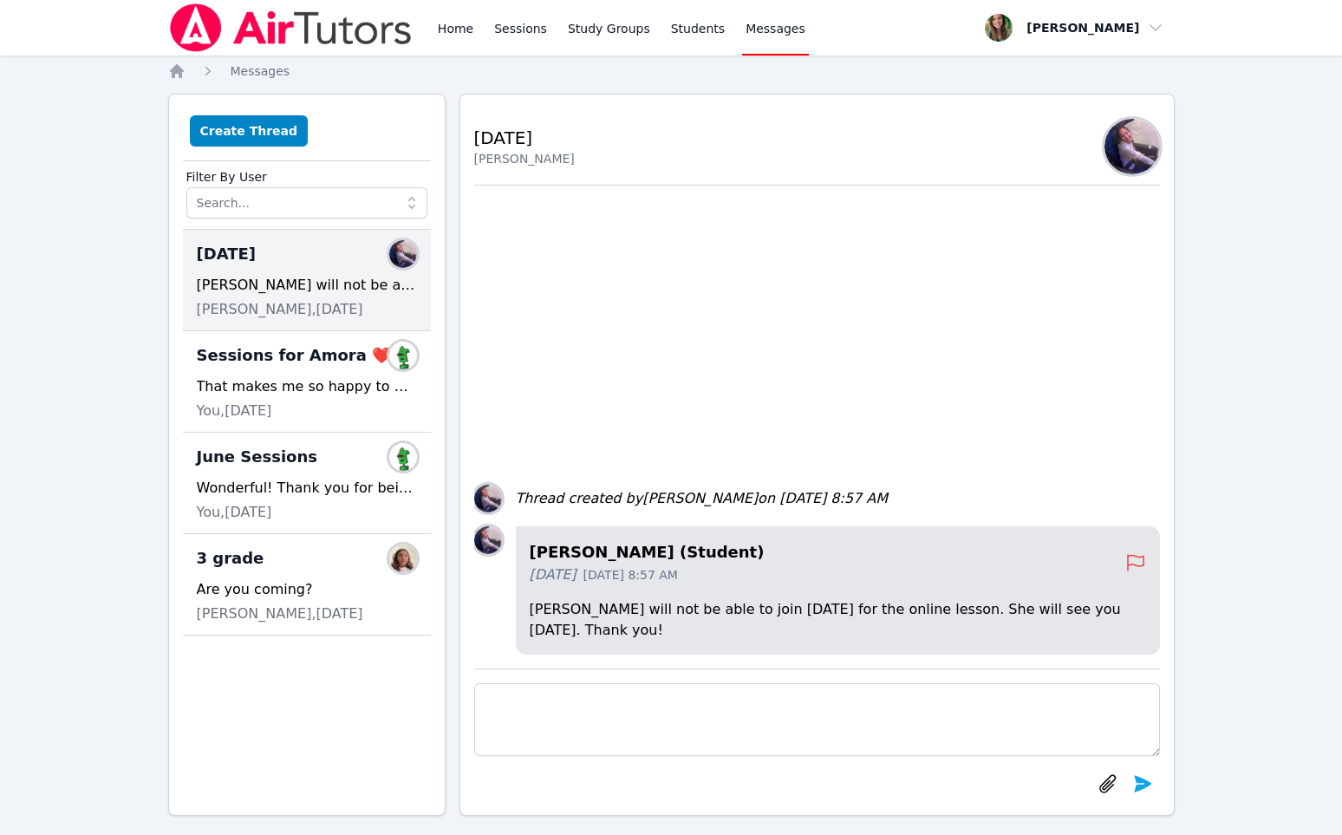
click at [390, 122] on div "Create Thread" at bounding box center [307, 134] width 248 height 53
click at [603, 3] on link "Study Groups" at bounding box center [608, 27] width 89 height 55
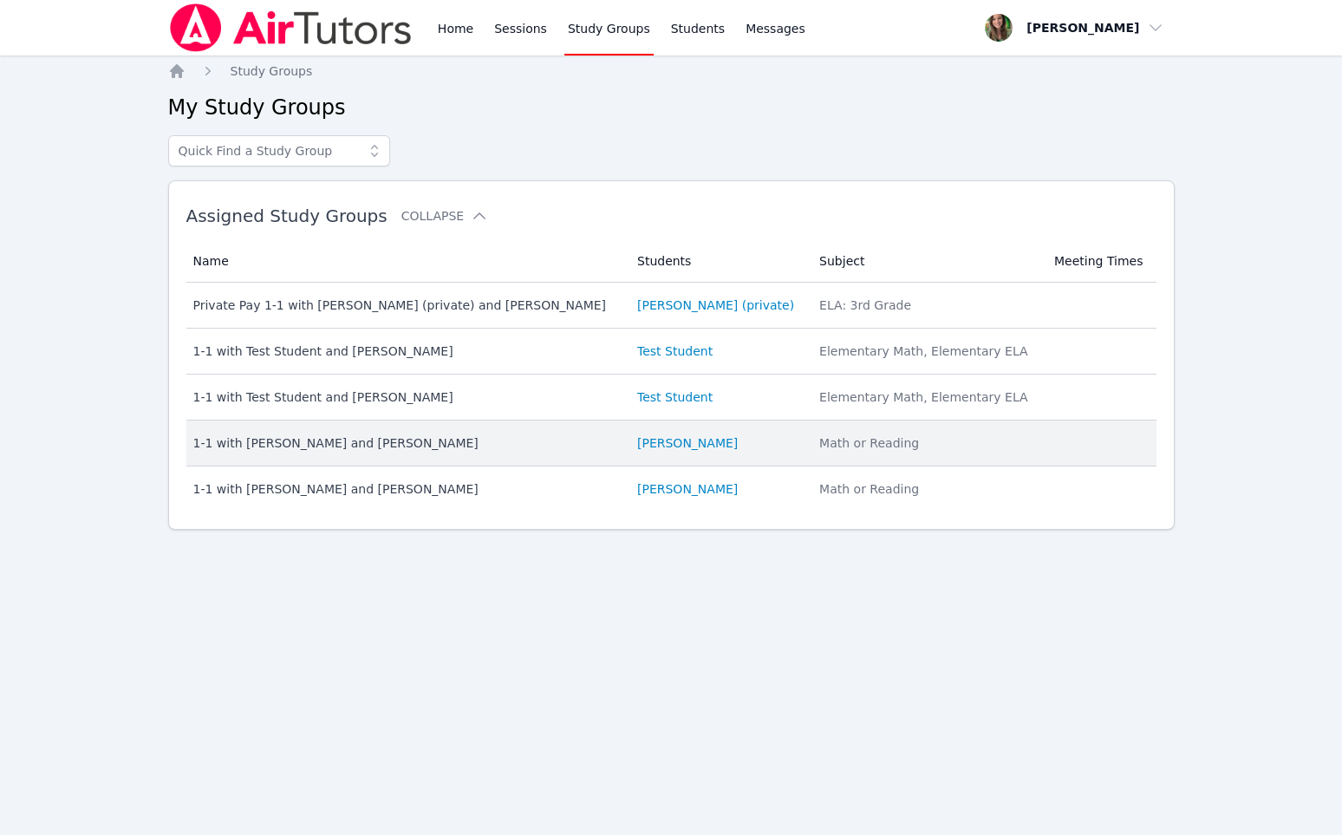
drag, startPoint x: 722, startPoint y: 444, endPoint x: 623, endPoint y: 455, distance: 99.5
click at [623, 455] on tr "Name 1-1 with Elie Allouche and Melissa Hammer Students Elie Allouche Subject M…" at bounding box center [671, 443] width 970 height 46
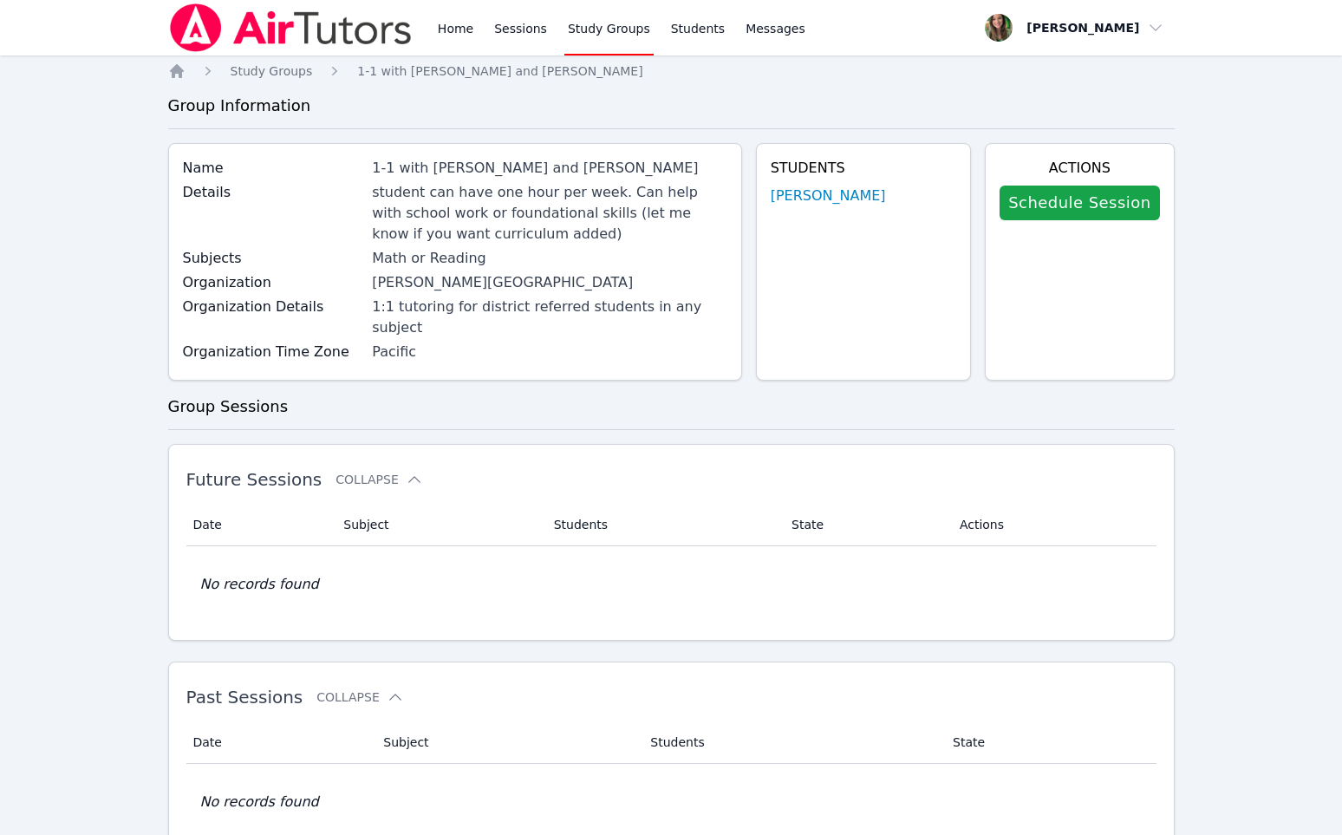
click at [850, 185] on div "Students Elie Allouche" at bounding box center [864, 262] width 216 height 238
click at [850, 190] on link "[PERSON_NAME]" at bounding box center [828, 196] width 115 height 21
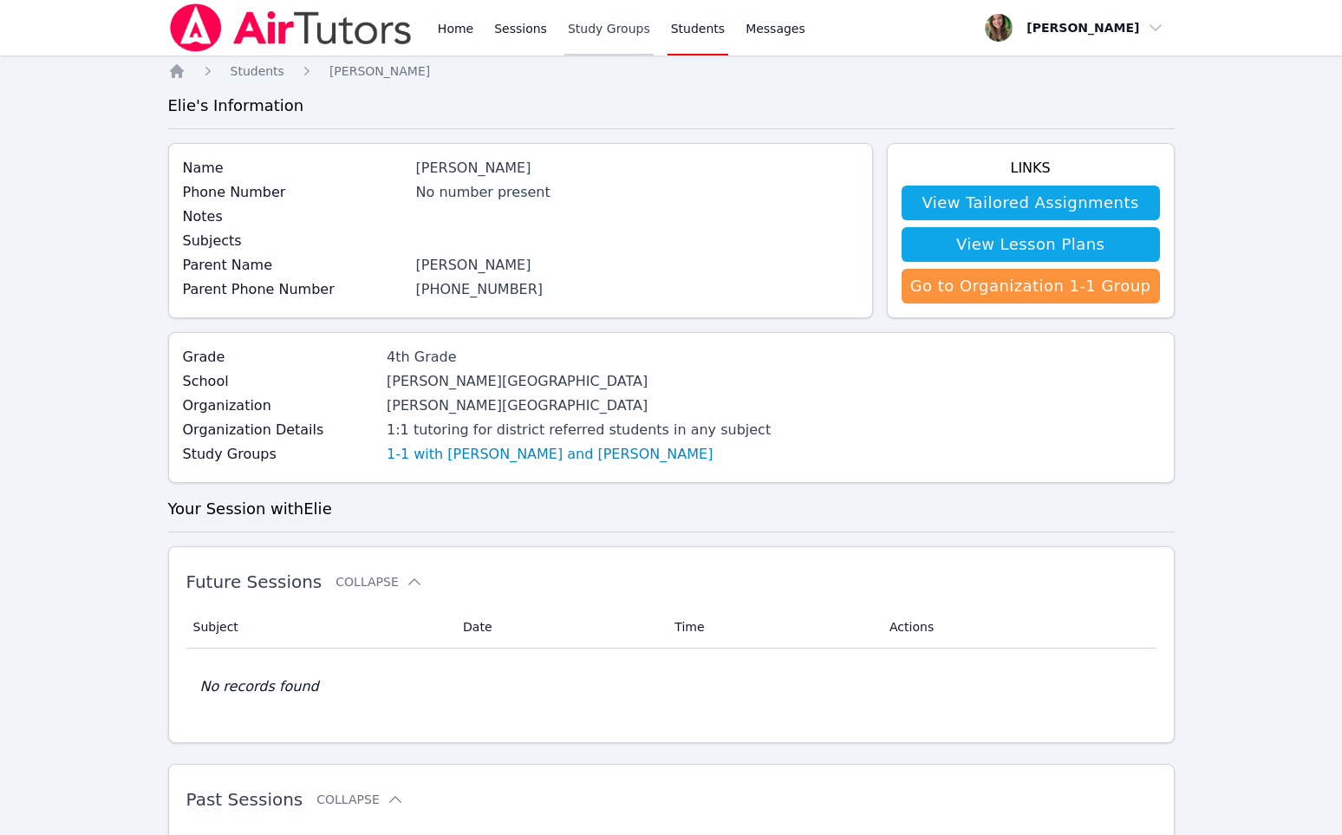
click at [607, 27] on link "Study Groups" at bounding box center [608, 27] width 89 height 55
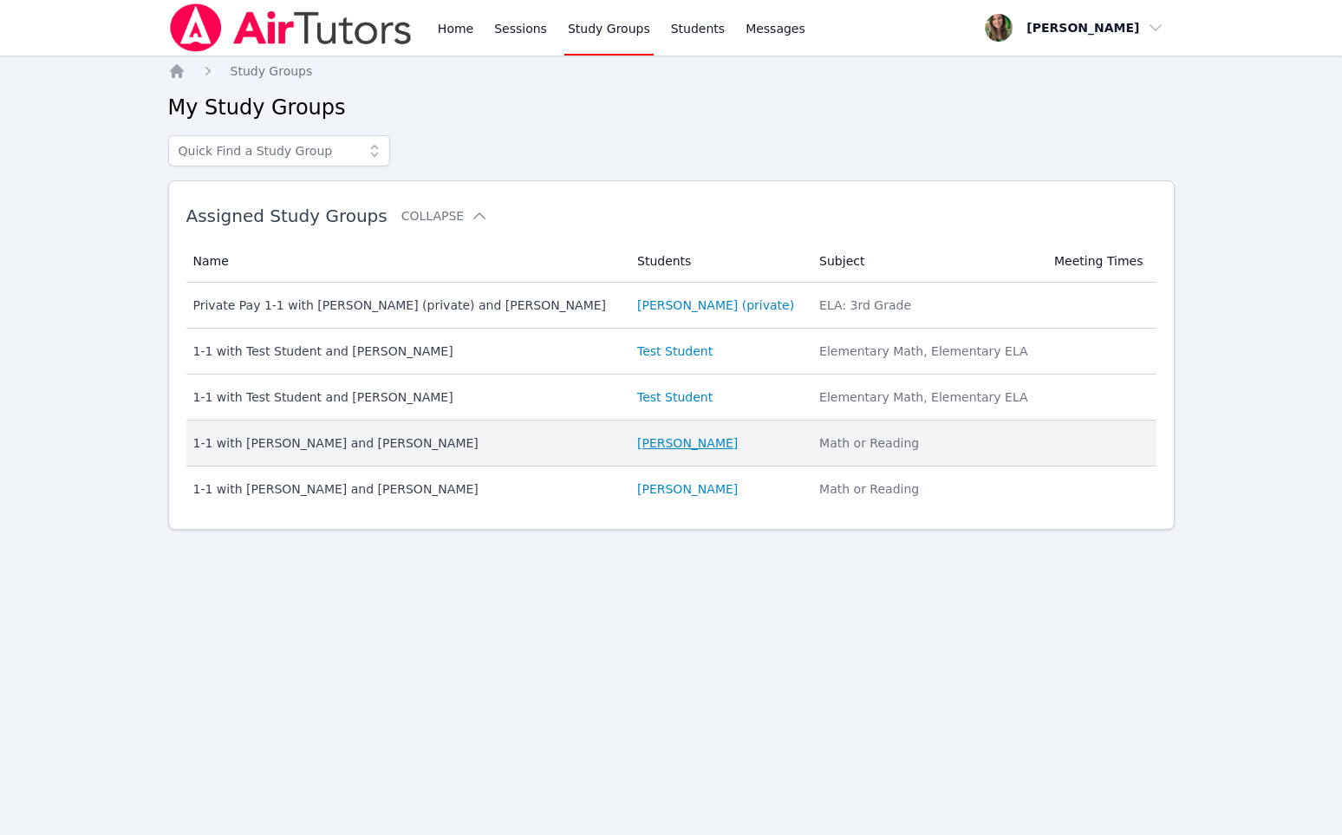
click at [671, 449] on link "[PERSON_NAME]" at bounding box center [687, 442] width 101 height 17
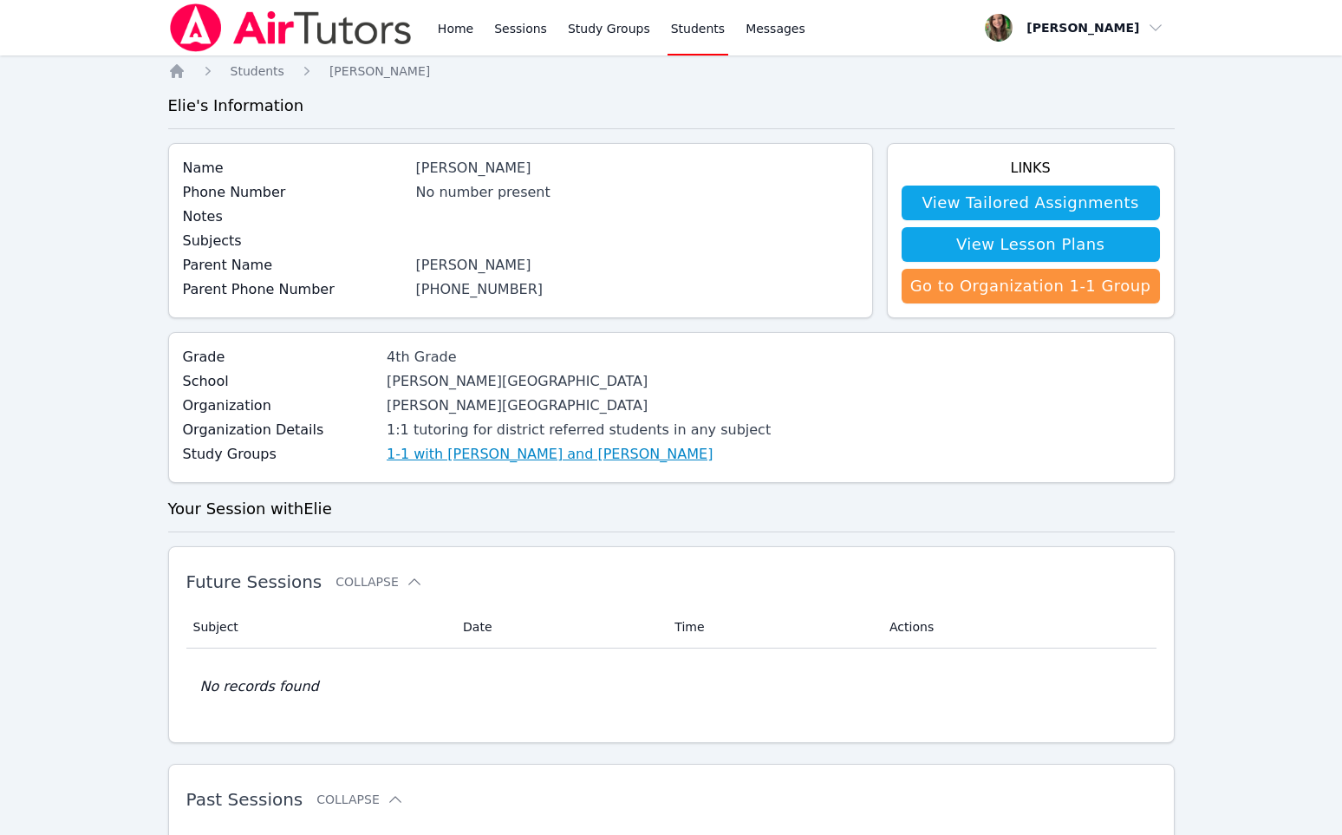
click at [444, 456] on link "1-1 with [PERSON_NAME] and [PERSON_NAME]" at bounding box center [550, 454] width 326 height 21
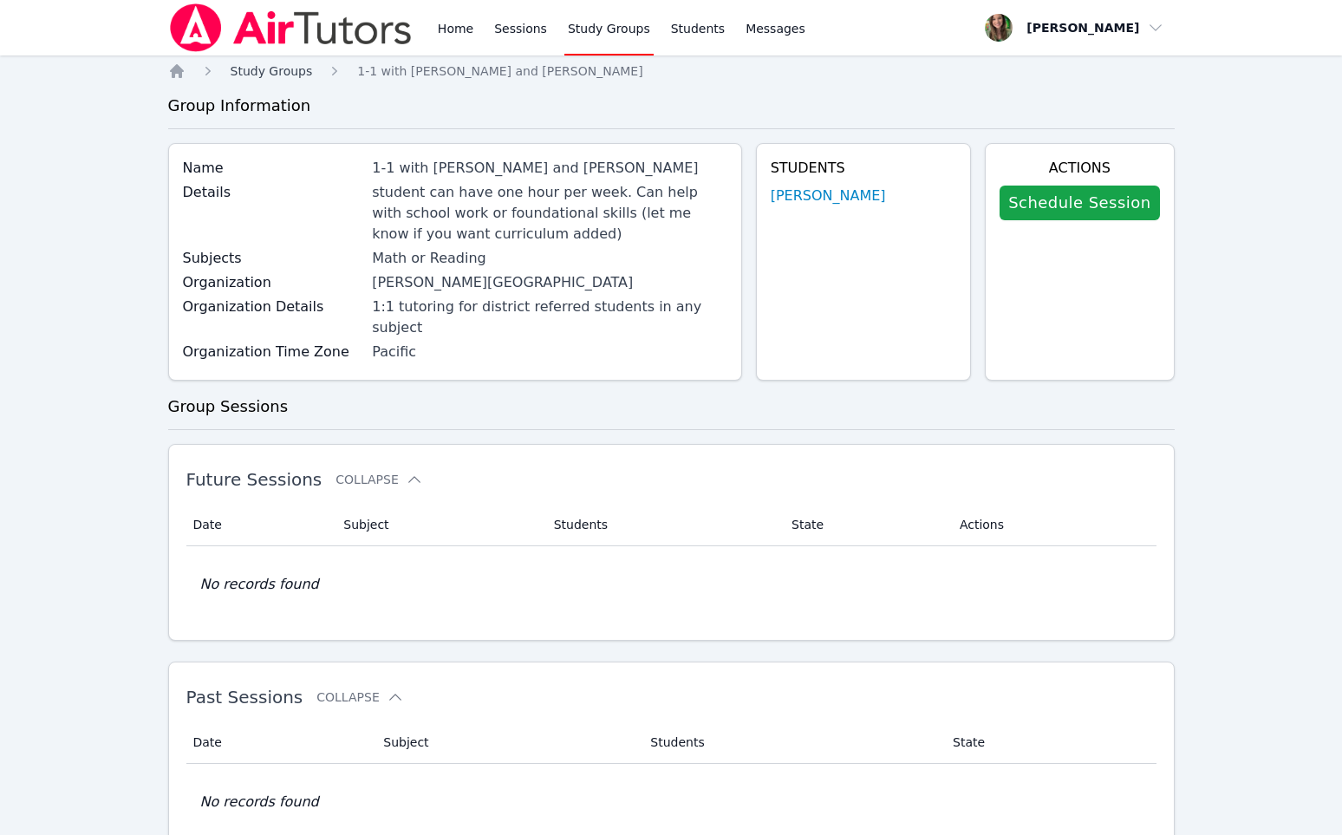
click at [249, 77] on span "Study Groups" at bounding box center [272, 71] width 82 height 14
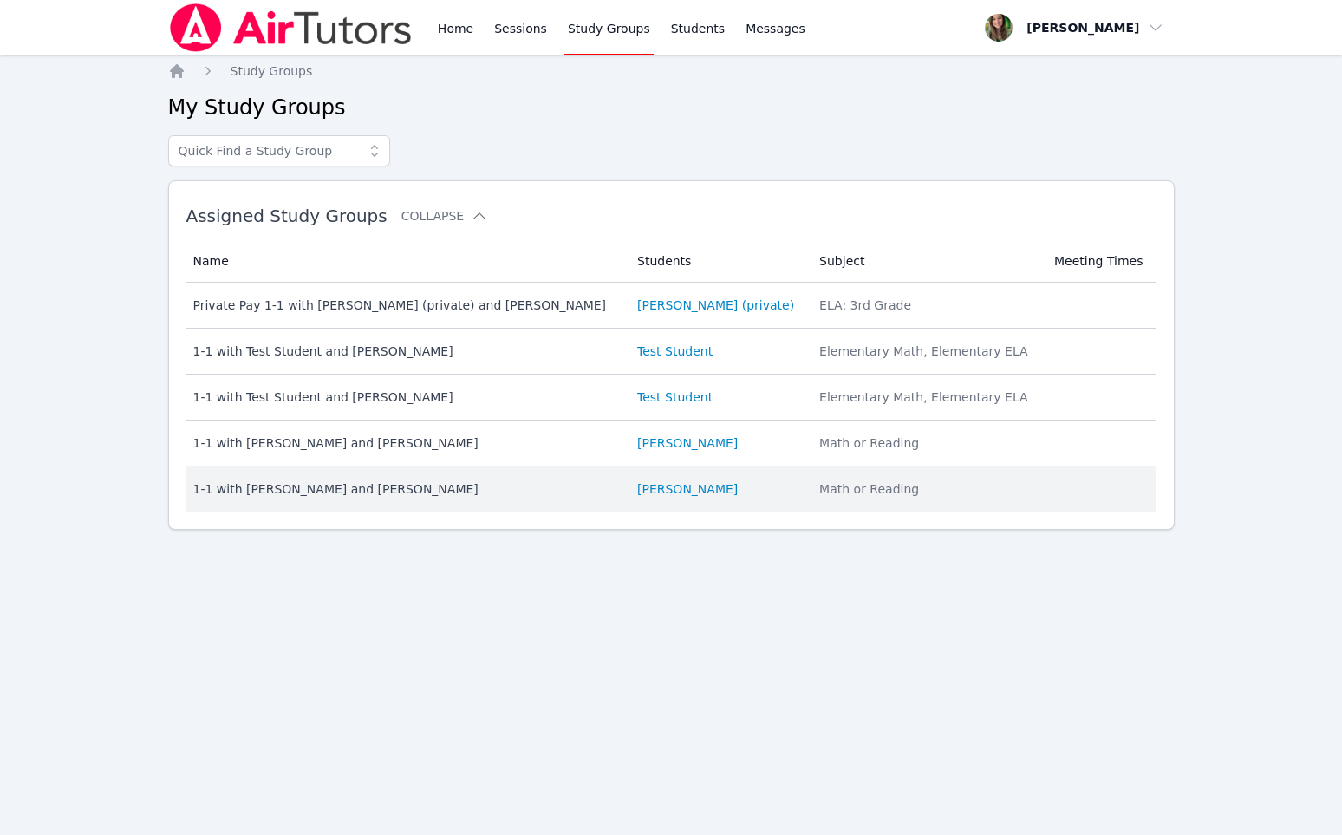
click at [714, 491] on li "[PERSON_NAME]" at bounding box center [717, 488] width 161 height 17
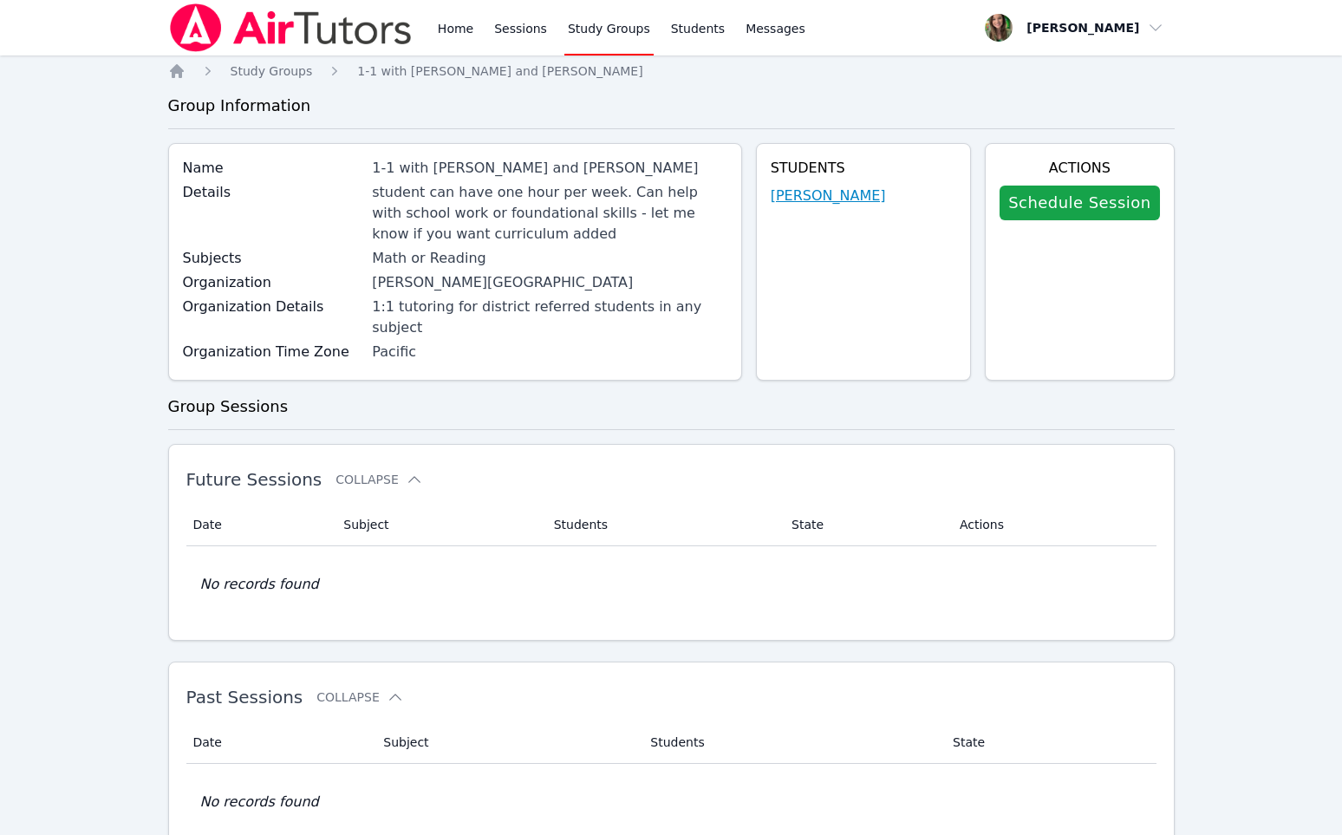
click at [818, 197] on link "[PERSON_NAME]" at bounding box center [828, 196] width 115 height 21
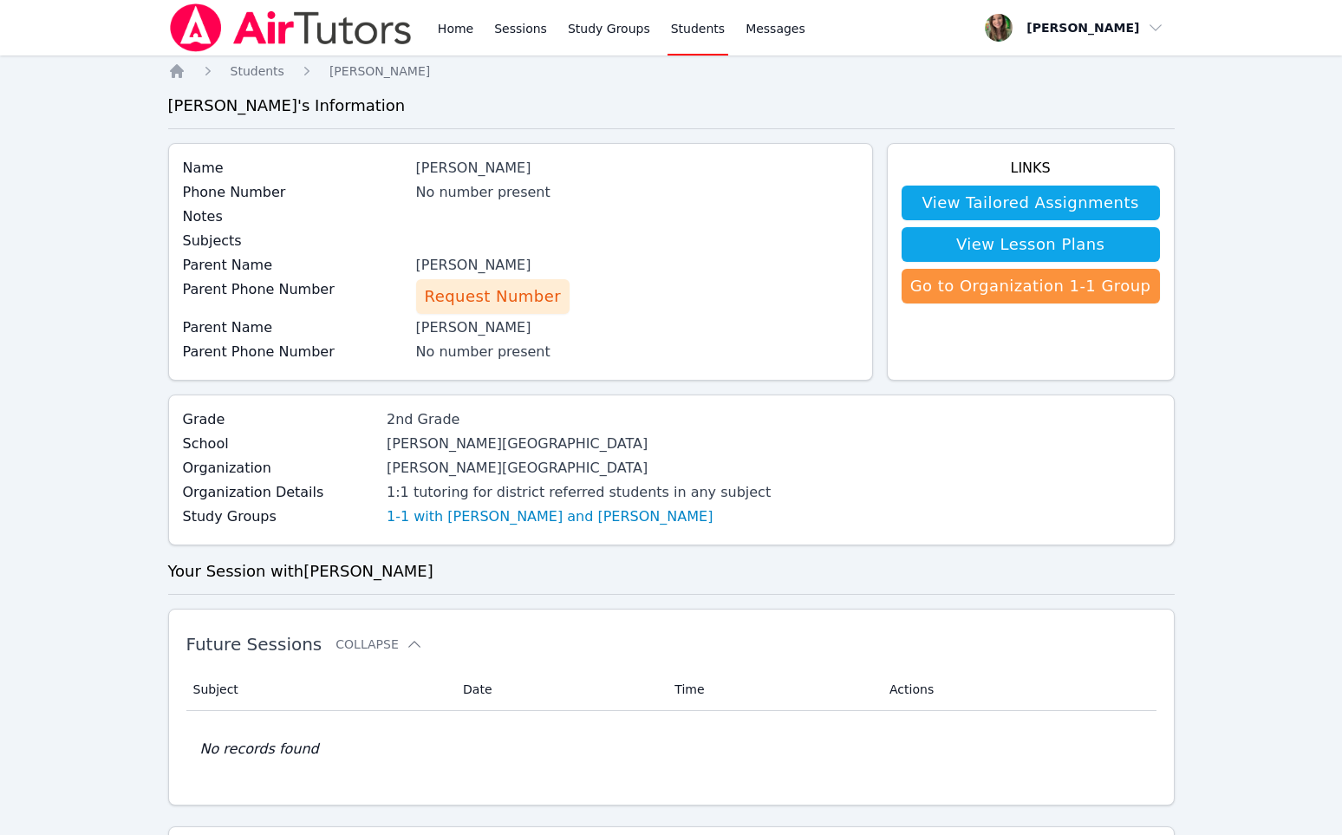
click at [495, 303] on span "Request Number" at bounding box center [493, 296] width 136 height 24
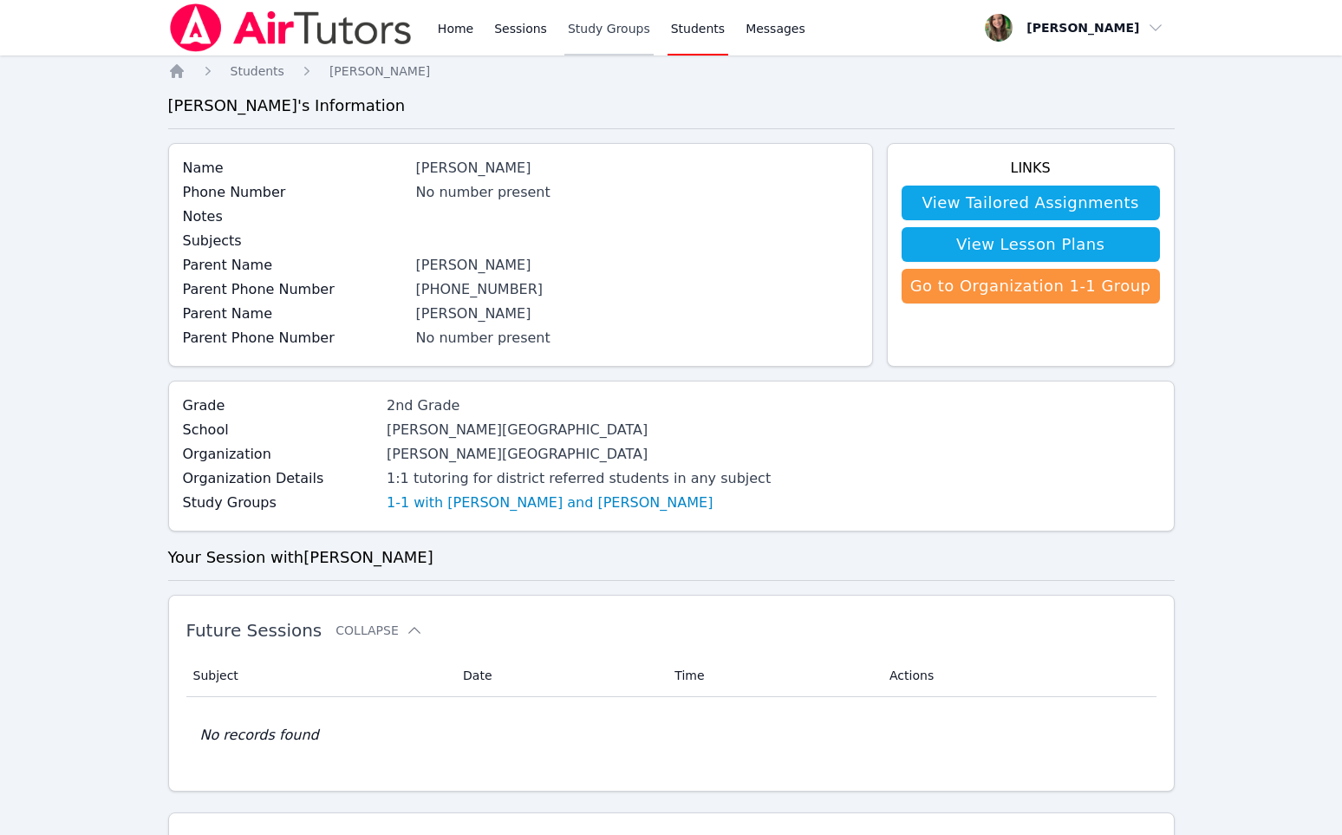
click at [570, 29] on link "Study Groups" at bounding box center [608, 27] width 89 height 55
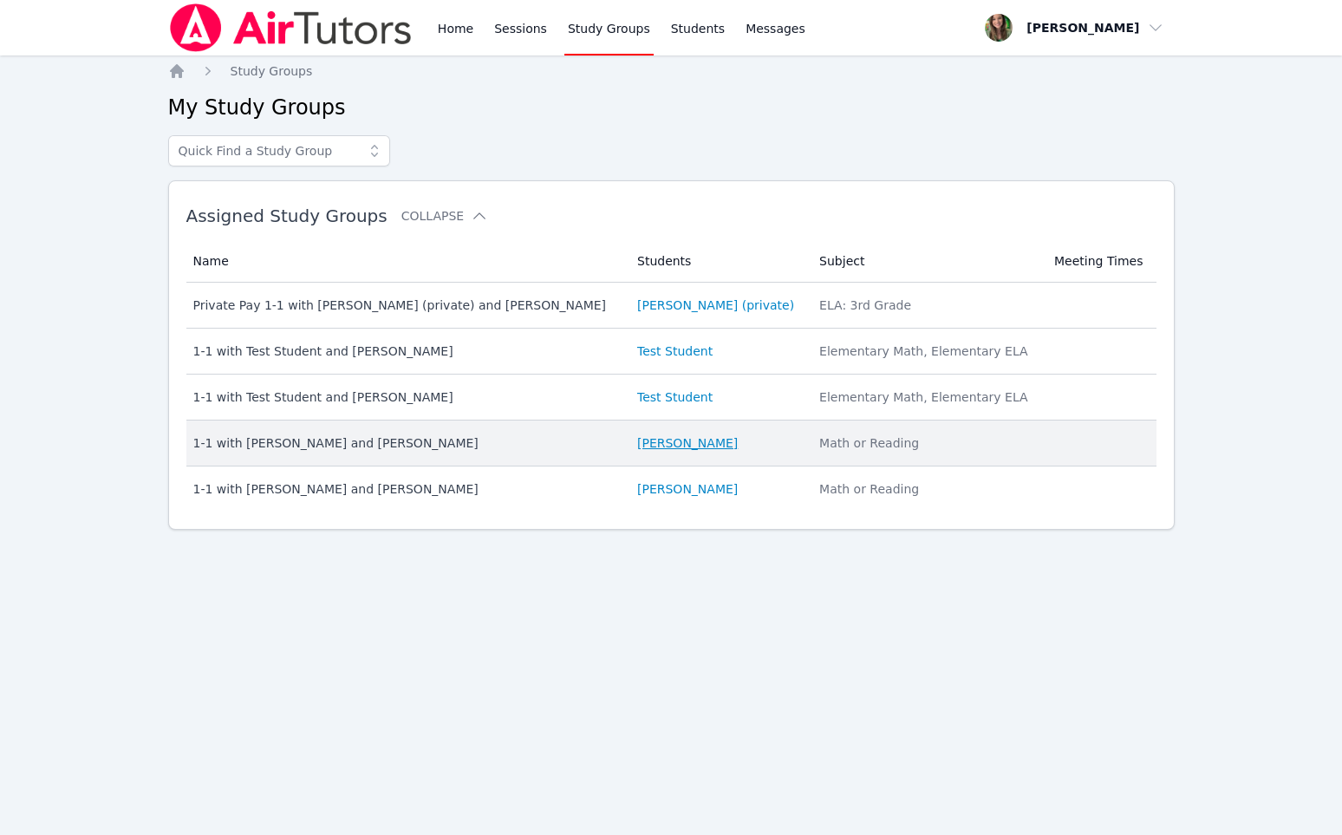
click at [651, 449] on link "[PERSON_NAME]" at bounding box center [687, 442] width 101 height 17
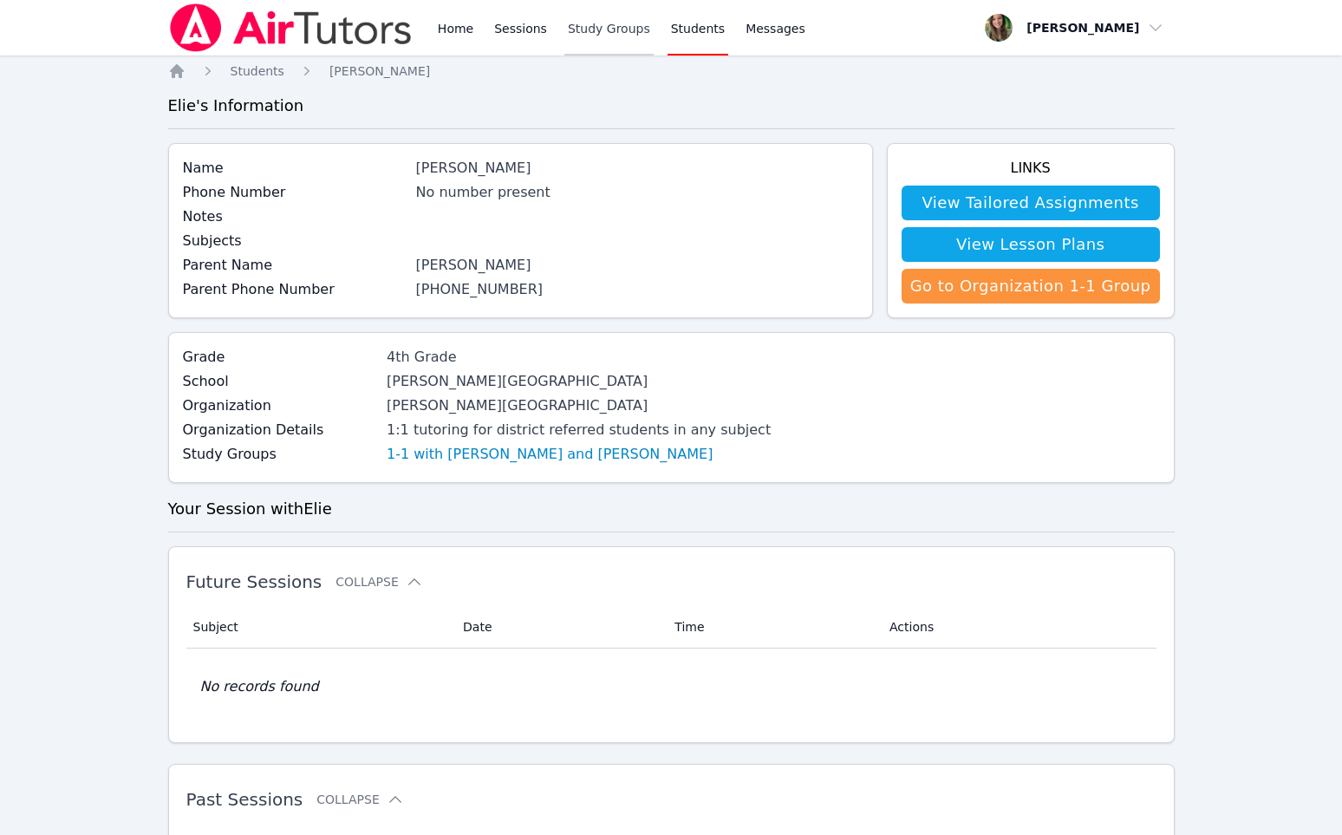
click at [576, 30] on link "Study Groups" at bounding box center [608, 27] width 89 height 55
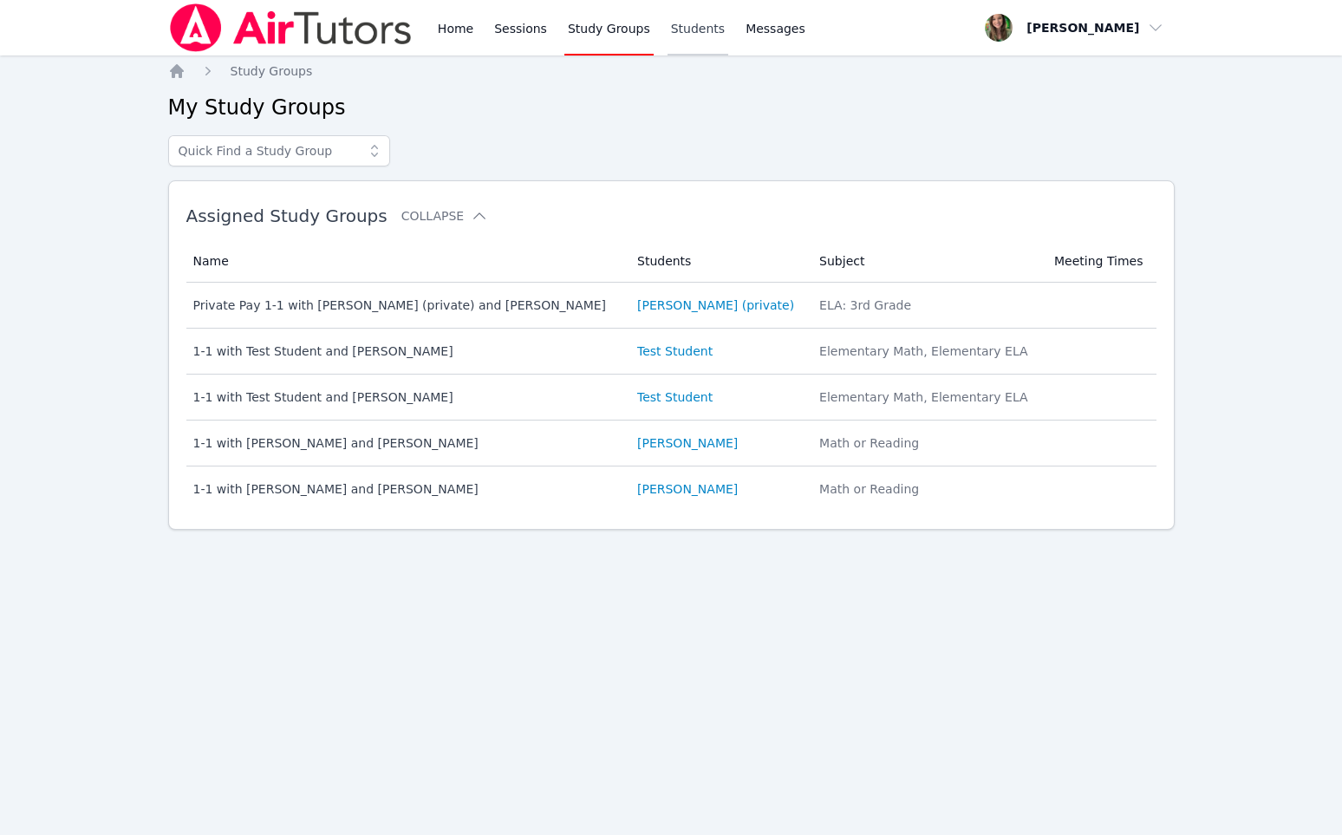
click at [668, 29] on link "Students" at bounding box center [698, 27] width 61 height 55
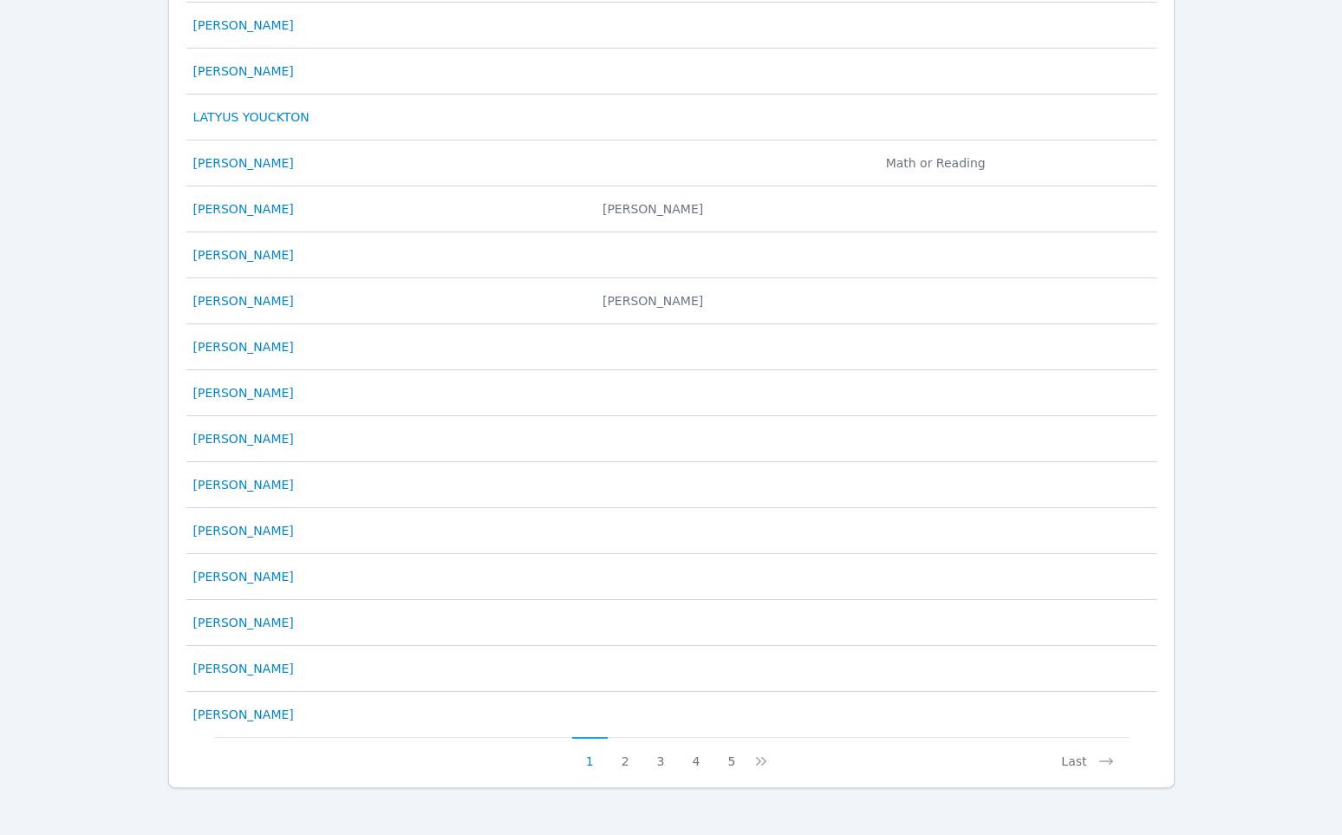
scroll to position [664, 0]
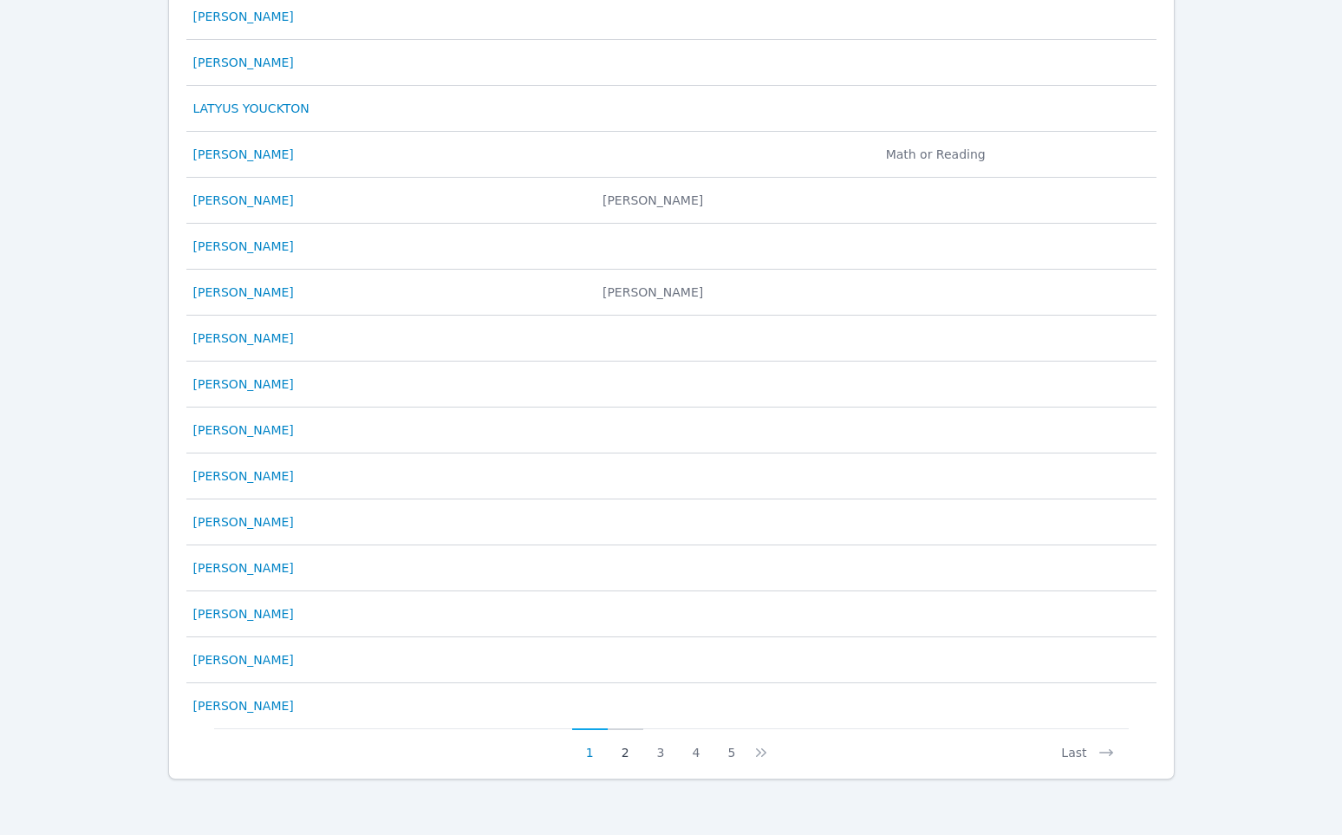
click at [623, 752] on button "2" at bounding box center [626, 744] width 36 height 33
click at [678, 752] on button "3" at bounding box center [672, 744] width 36 height 33
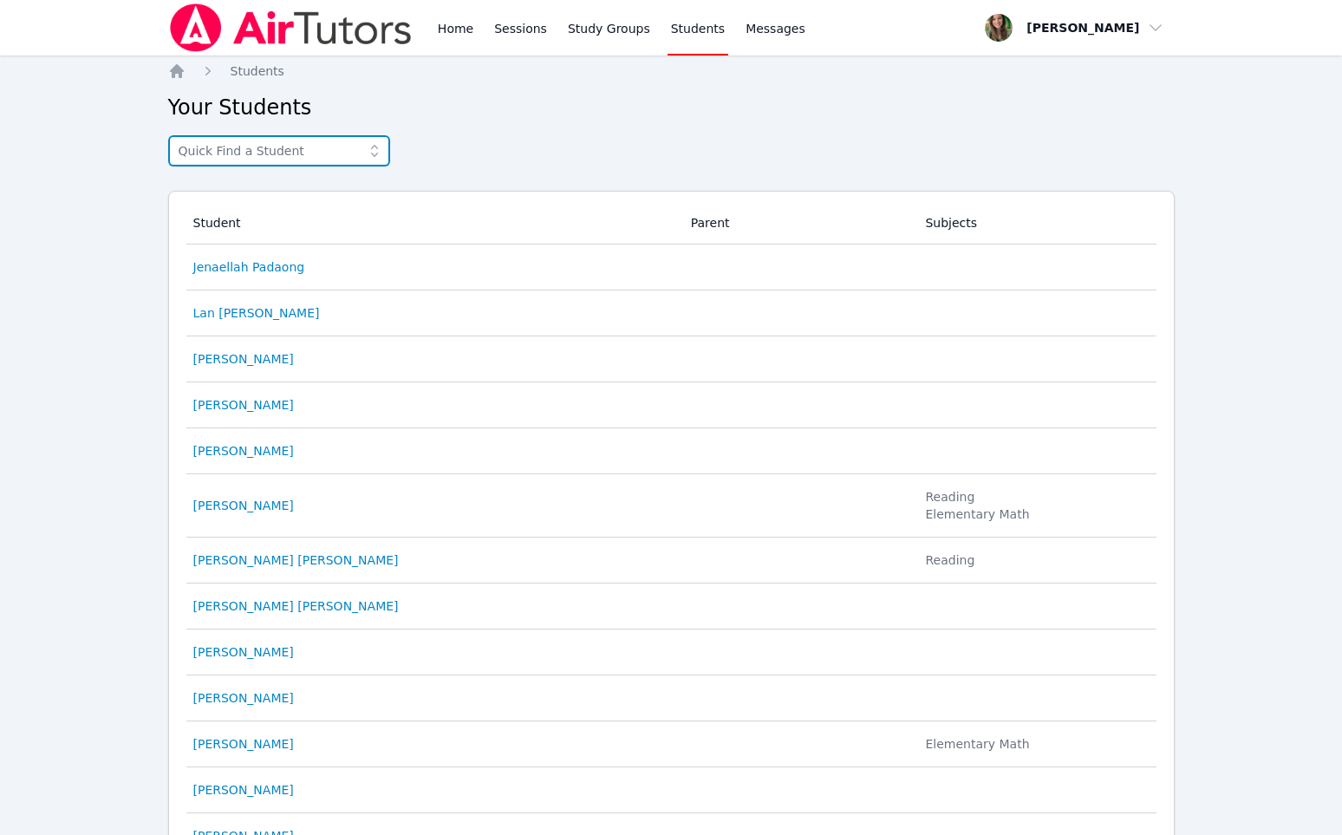
click at [251, 140] on input "text" at bounding box center [279, 150] width 222 height 31
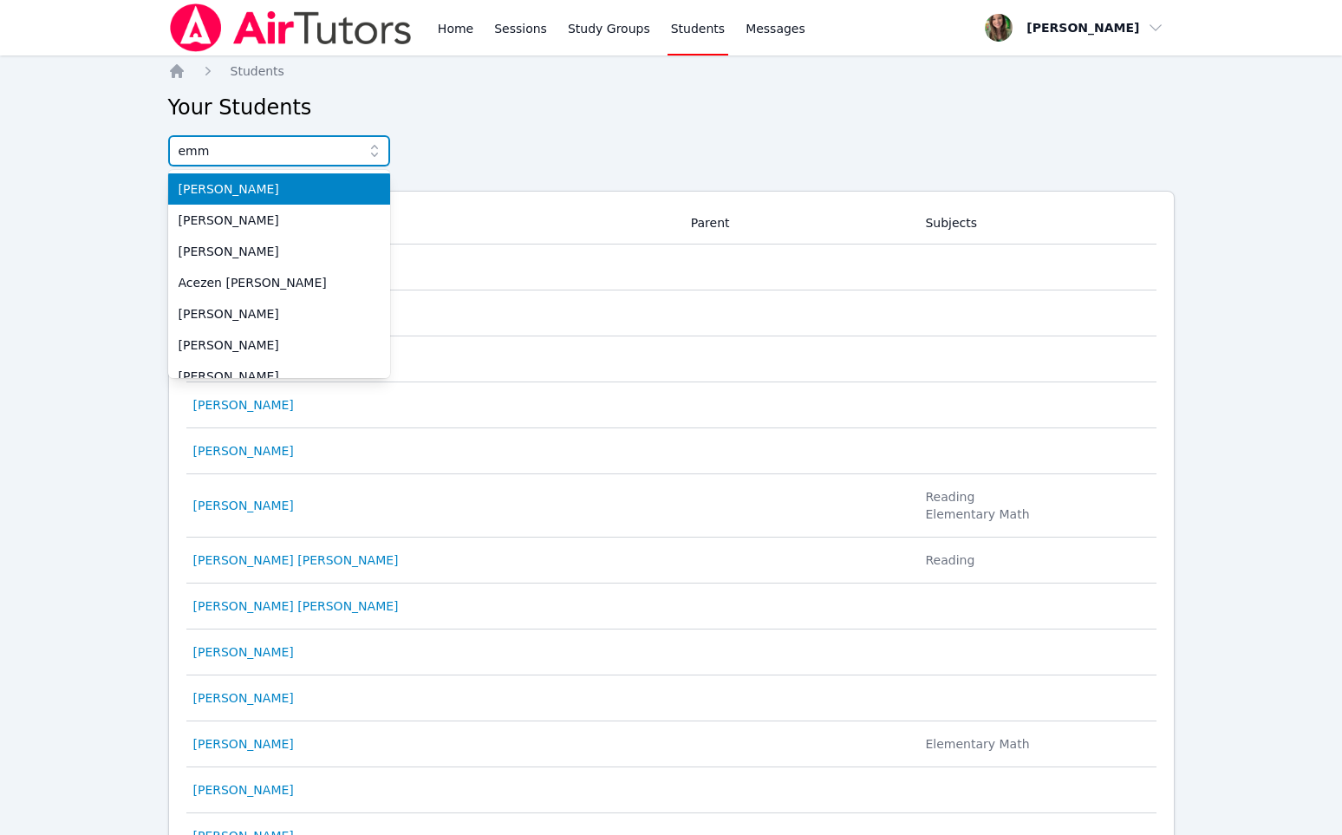
type input "[PERSON_NAME]"
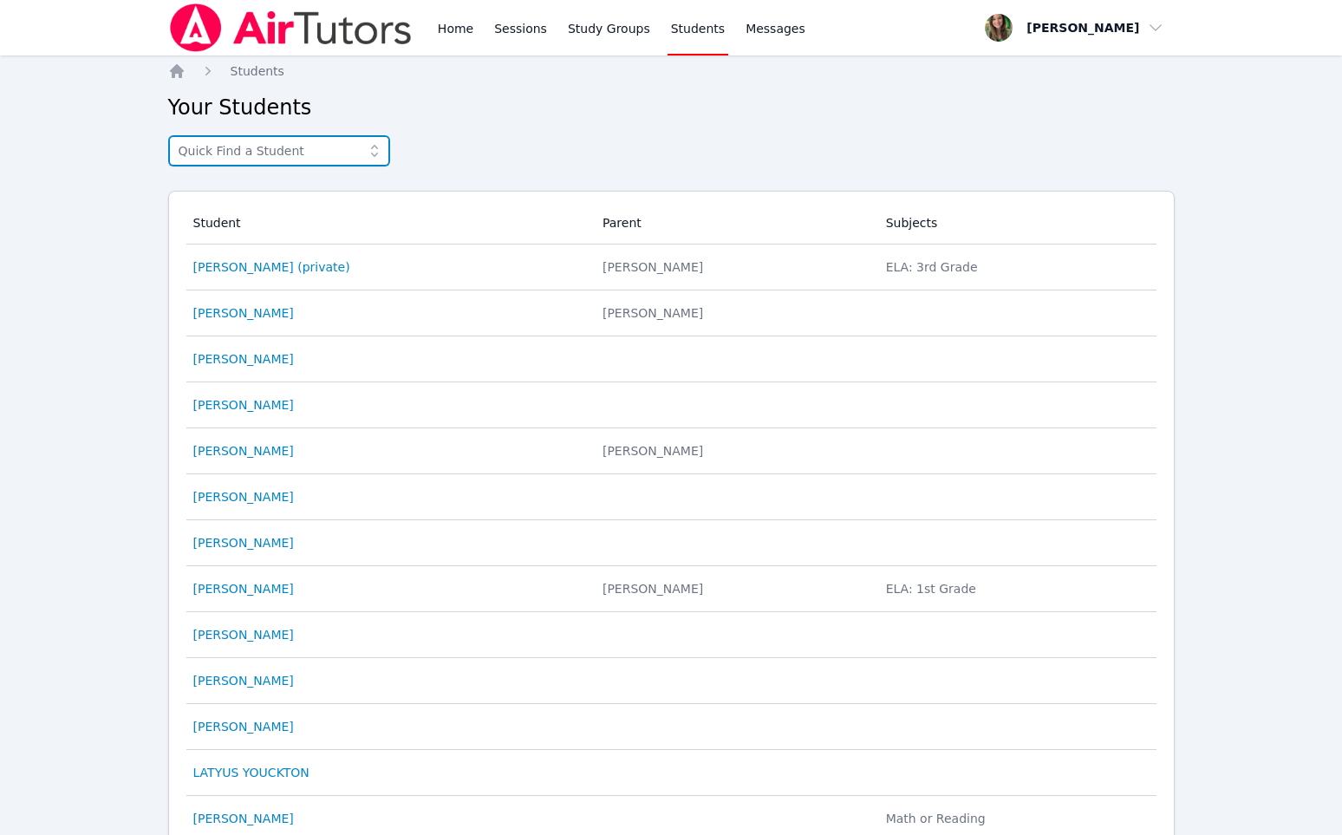
click at [312, 140] on input "text" at bounding box center [279, 150] width 222 height 31
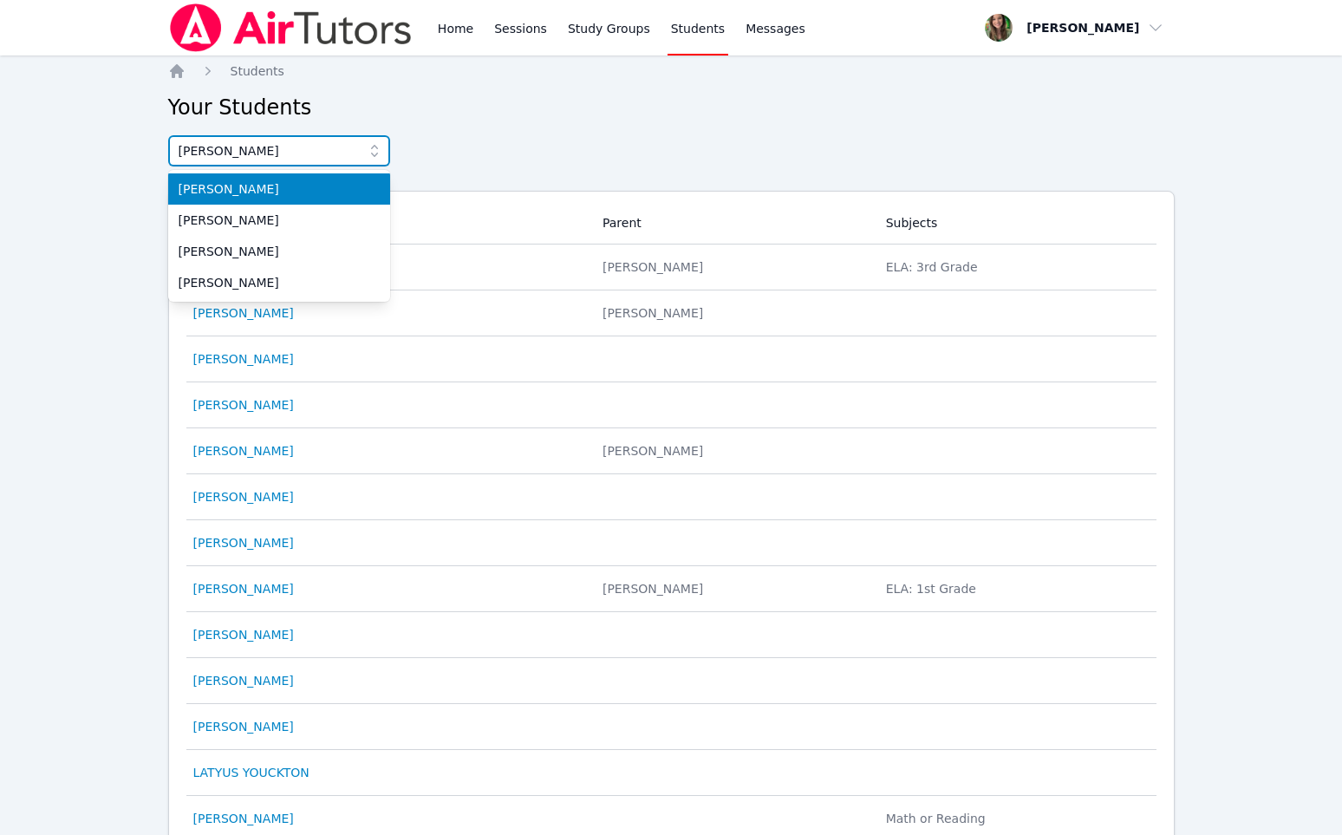
type input "[PERSON_NAME]"
click at [296, 198] on li "[PERSON_NAME]" at bounding box center [279, 188] width 222 height 31
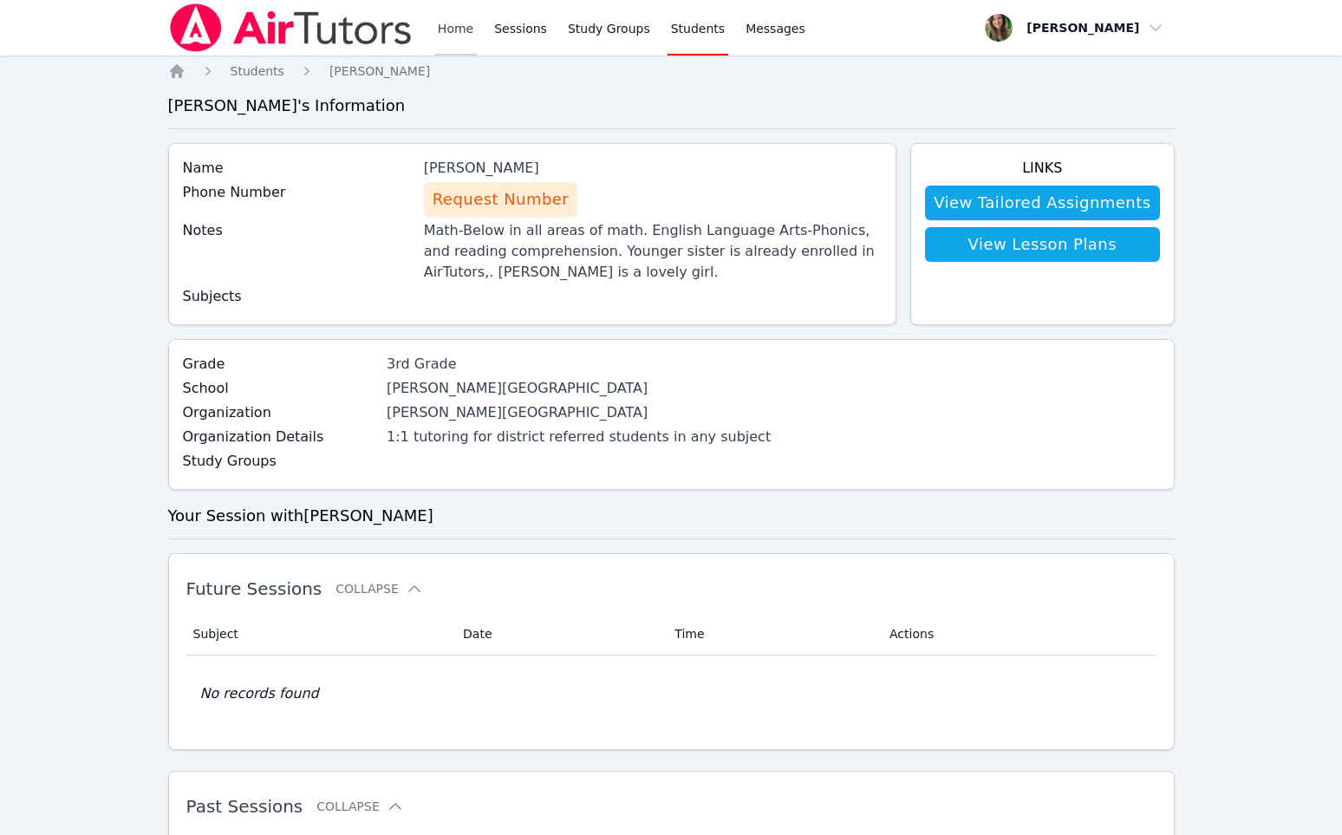
click at [455, 32] on link "Home" at bounding box center [455, 27] width 42 height 55
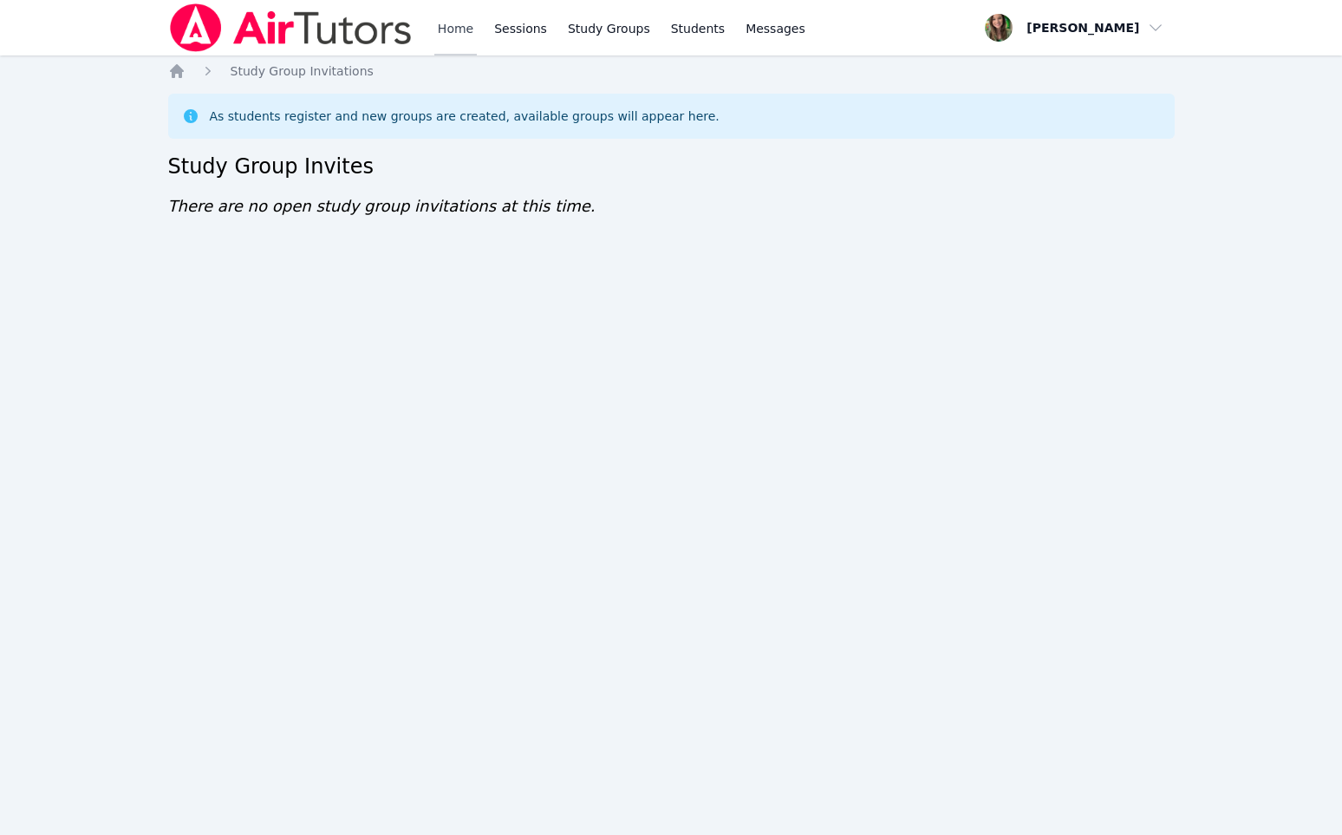
click at [449, 31] on link "Home" at bounding box center [455, 27] width 42 height 55
